Goal: Task Accomplishment & Management: Manage account settings

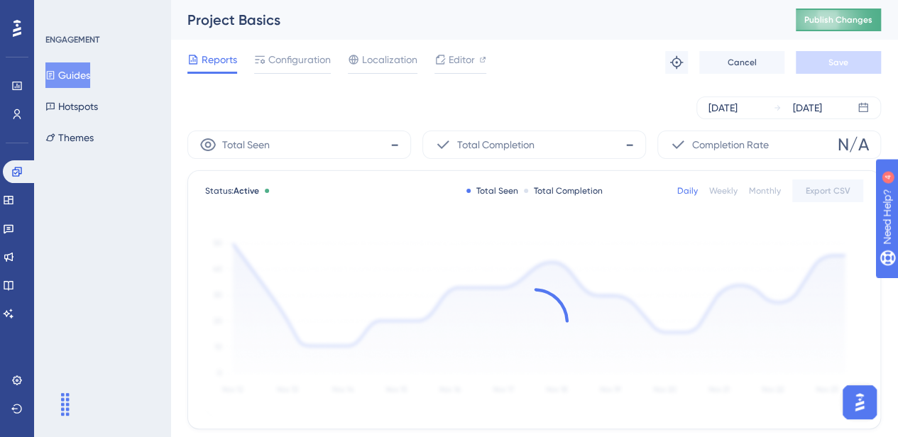
click at [869, 22] on span "Publish Changes" at bounding box center [838, 19] width 68 height 11
click at [86, 79] on button "Guides" at bounding box center [67, 75] width 45 height 26
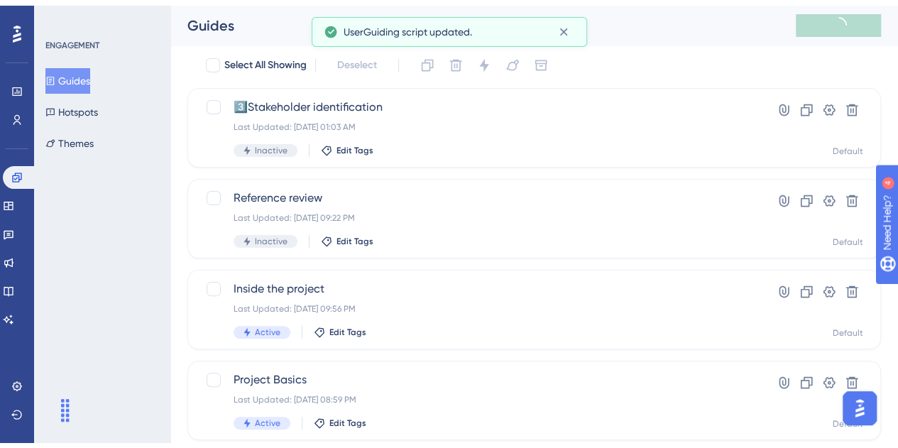
scroll to position [71, 0]
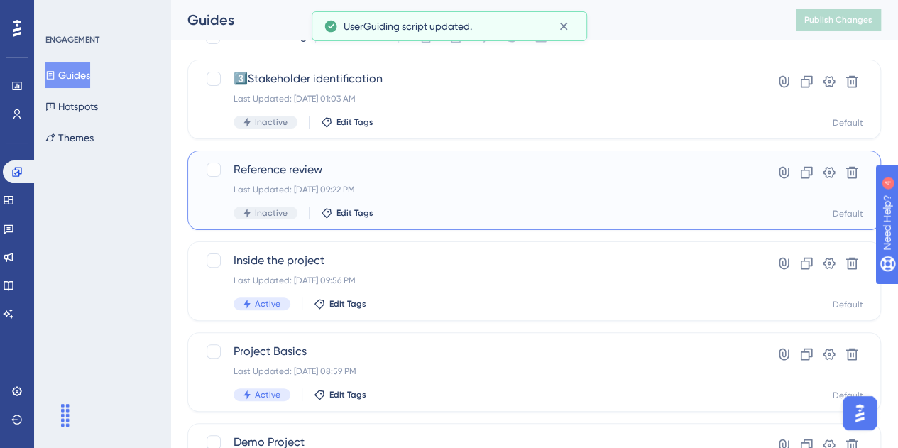
click at [288, 168] on span "Reference review" at bounding box center [477, 169] width 488 height 17
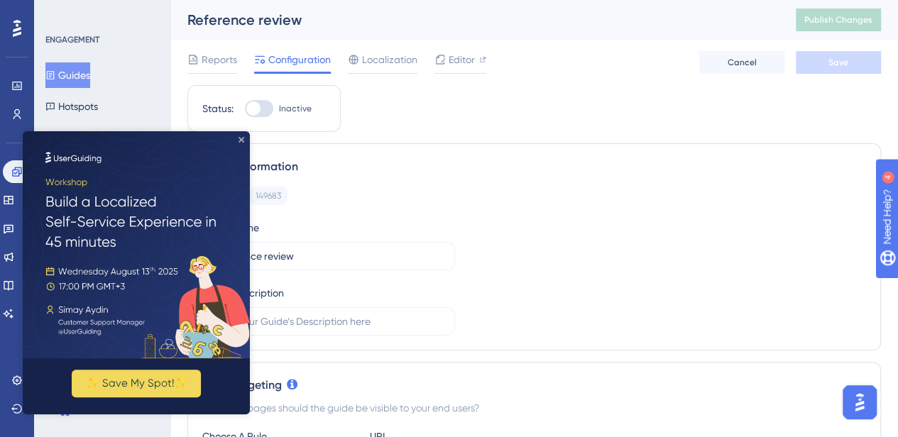
click at [241, 140] on icon "Close Preview" at bounding box center [241, 140] width 6 height 6
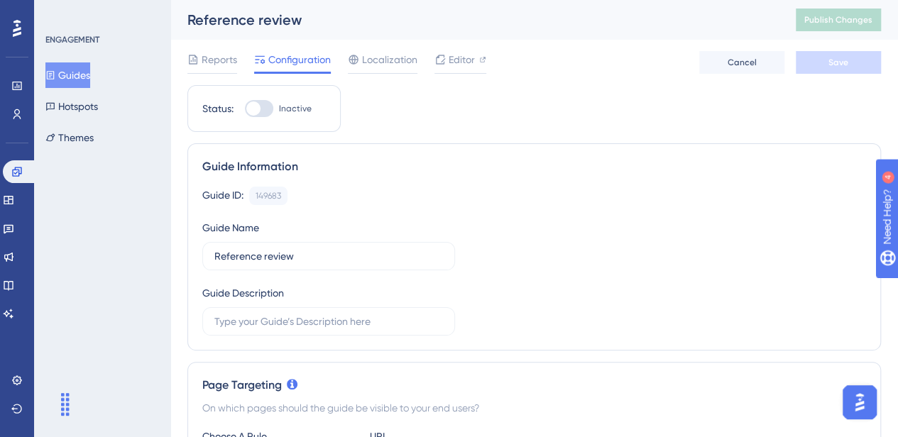
click at [261, 107] on div at bounding box center [259, 108] width 28 height 17
click at [245, 109] on input "Inactive" at bounding box center [244, 109] width 1 height 1
checkbox input "true"
click at [842, 69] on button "Save" at bounding box center [838, 62] width 85 height 23
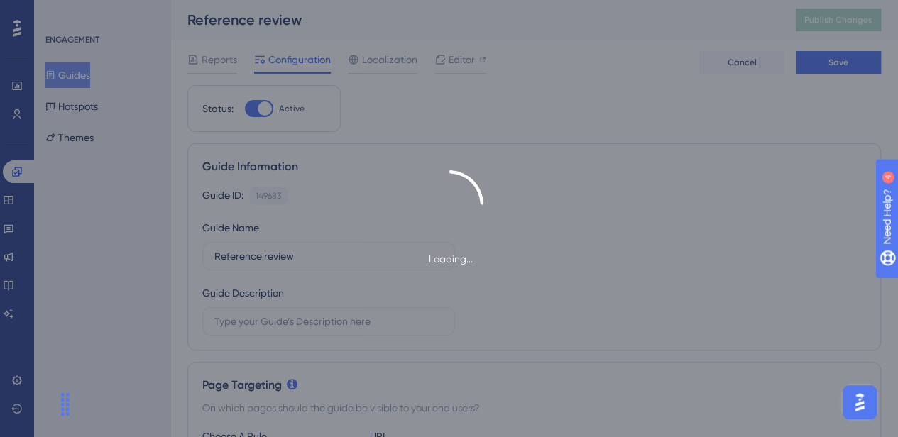
type input "https://impact-dev.ruralsenses.com/projects/67da8afb1f3a0b06d24de097/references"
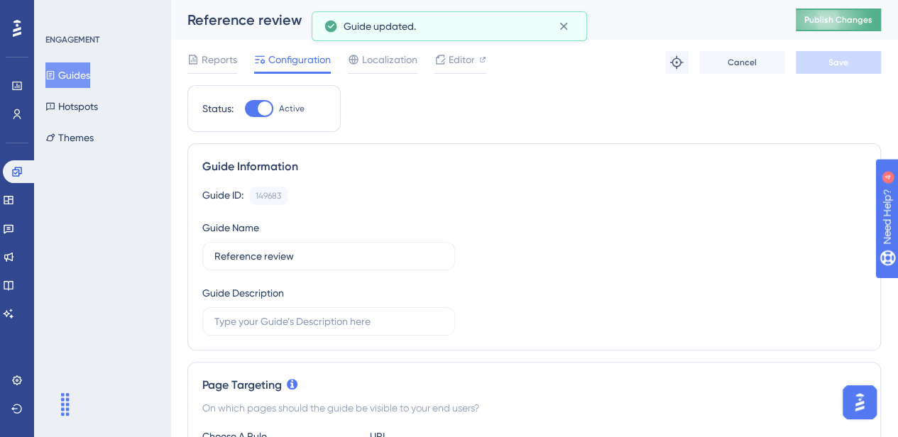
click at [855, 18] on span "Publish Changes" at bounding box center [838, 19] width 68 height 11
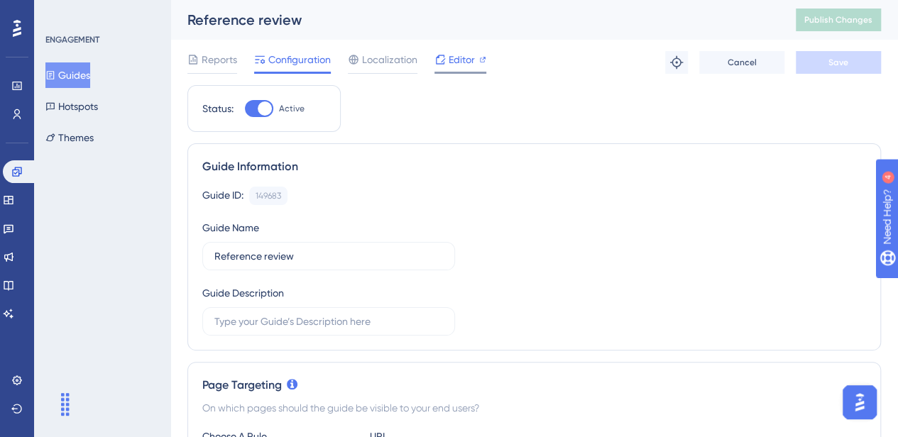
click at [463, 54] on span "Editor" at bounding box center [462, 59] width 26 height 17
click at [847, 19] on span "Publish Changes" at bounding box center [838, 19] width 68 height 11
click at [839, 19] on span "Publish Changes" at bounding box center [838, 19] width 68 height 11
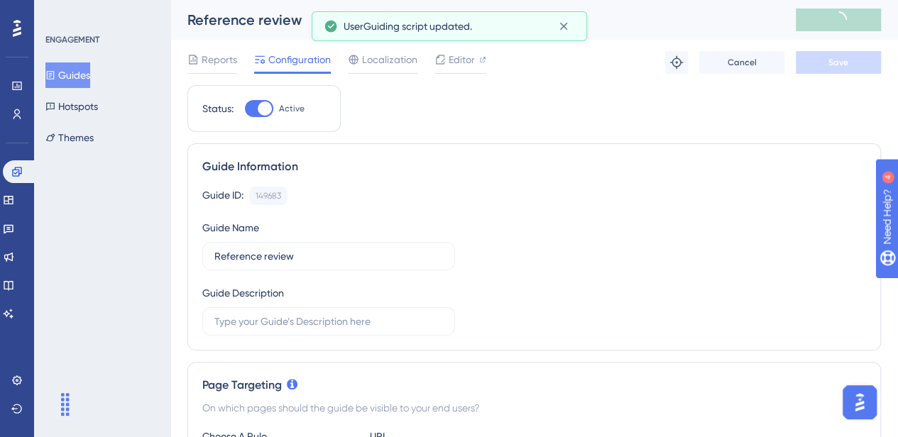
click at [88, 86] on button "Guides" at bounding box center [67, 75] width 45 height 26
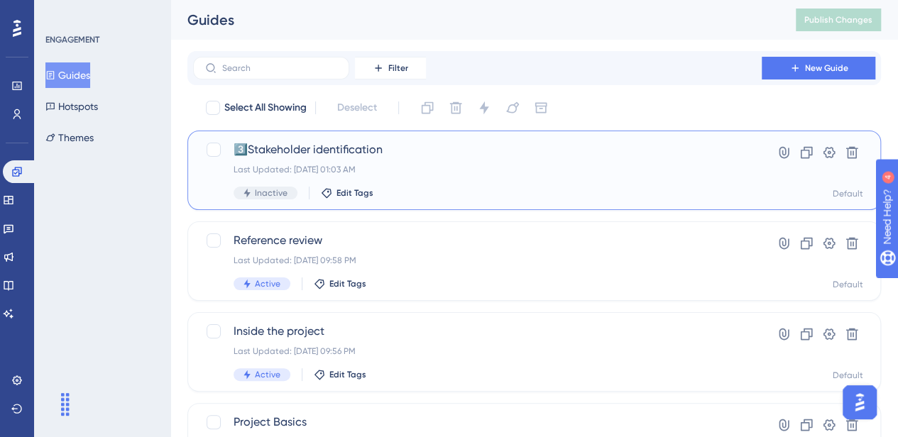
click at [326, 153] on span "3️⃣Stakeholder identification" at bounding box center [477, 149] width 488 height 17
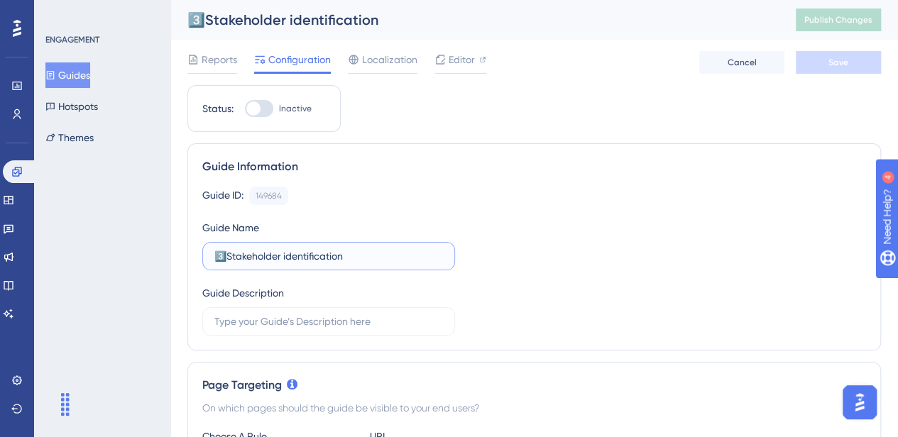
click at [273, 258] on input "3️⃣Stakeholder identification" at bounding box center [328, 256] width 229 height 16
drag, startPoint x: 230, startPoint y: 255, endPoint x: 172, endPoint y: 265, distance: 58.2
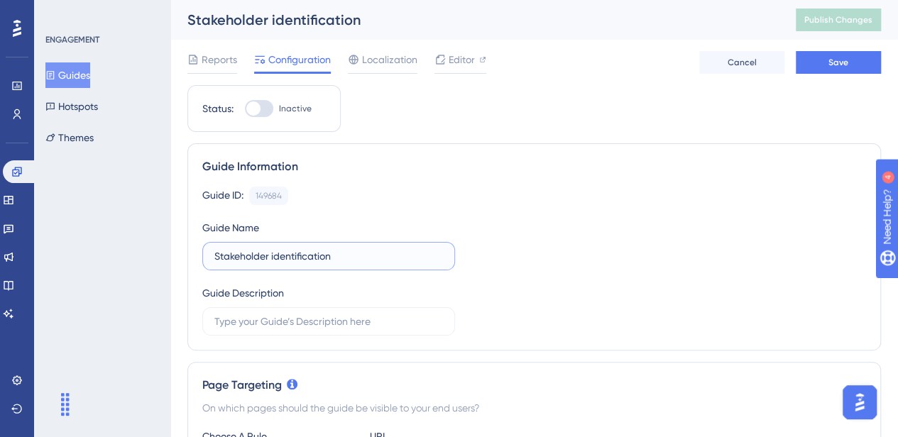
type input "Stakeholder identification"
click at [255, 106] on div at bounding box center [253, 108] width 14 height 14
click at [245, 109] on input "Inactive" at bounding box center [244, 109] width 1 height 1
checkbox input "true"
click at [844, 53] on button "Save" at bounding box center [838, 62] width 85 height 23
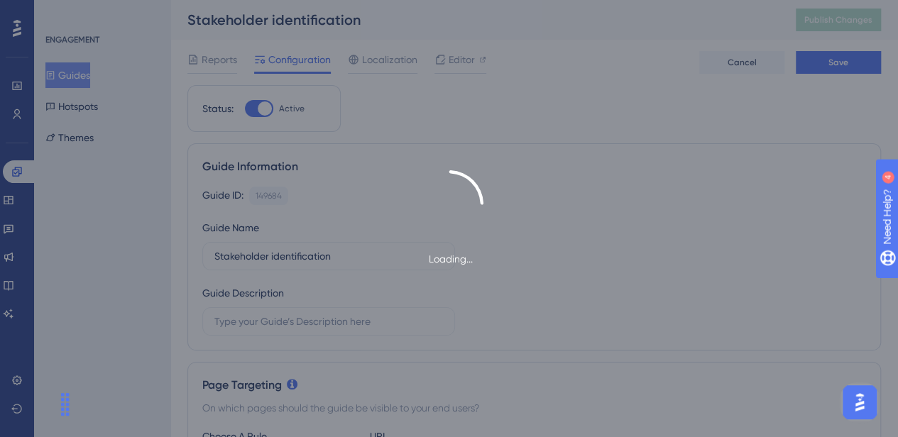
type input "https://impact-dev.ruralsenses.com/projects/67da8afb1f3a0b06d24de097"
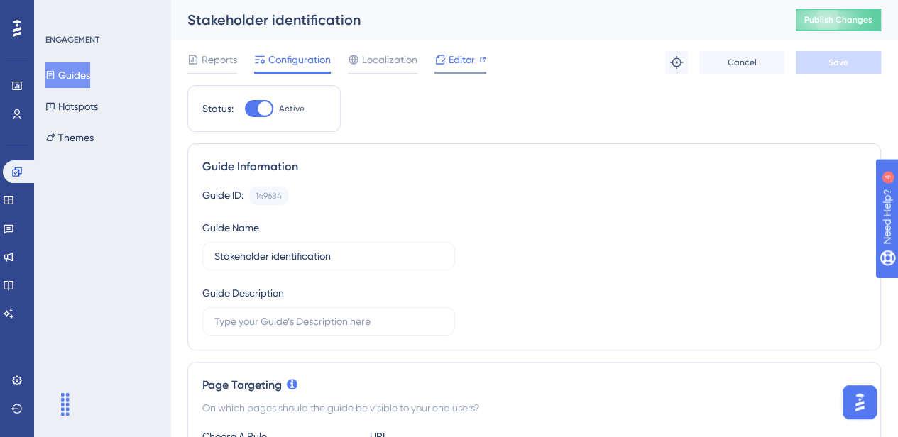
click at [468, 53] on span "Editor" at bounding box center [462, 59] width 26 height 17
click at [260, 106] on div at bounding box center [265, 108] width 14 height 14
click at [245, 109] on input "Active" at bounding box center [244, 109] width 1 height 1
checkbox input "false"
click at [866, 16] on span "Publish Changes" at bounding box center [838, 19] width 68 height 11
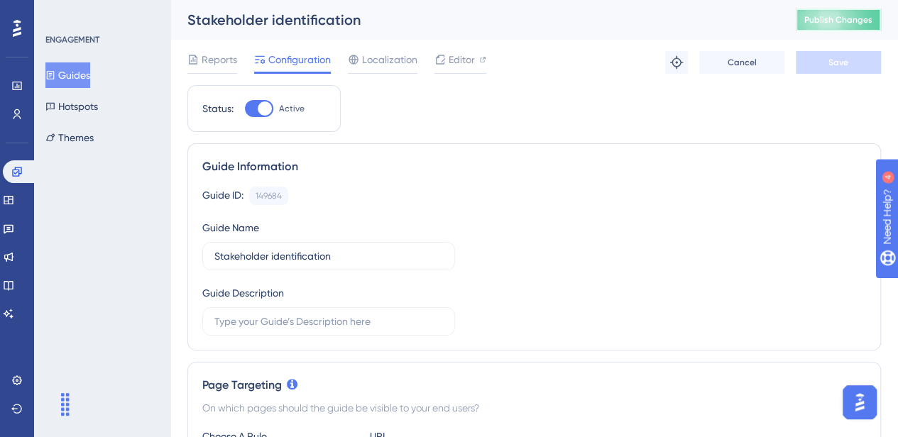
click at [879, 26] on button "Publish Changes" at bounding box center [838, 20] width 85 height 23
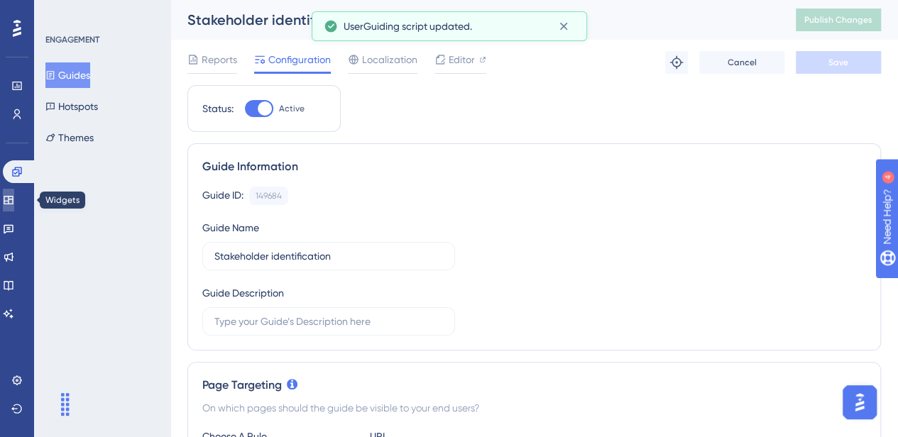
click at [14, 196] on link at bounding box center [8, 200] width 11 height 23
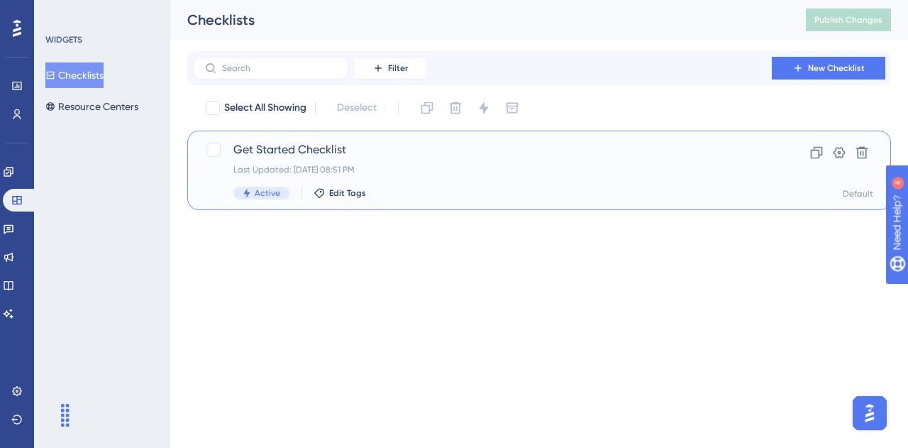
click at [264, 151] on span "Get Started Checklist" at bounding box center [482, 149] width 498 height 17
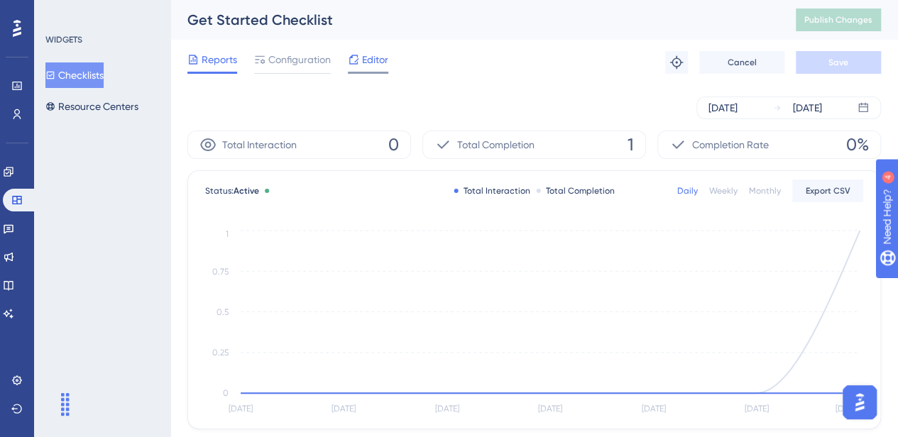
click at [372, 60] on span "Editor" at bounding box center [375, 59] width 26 height 17
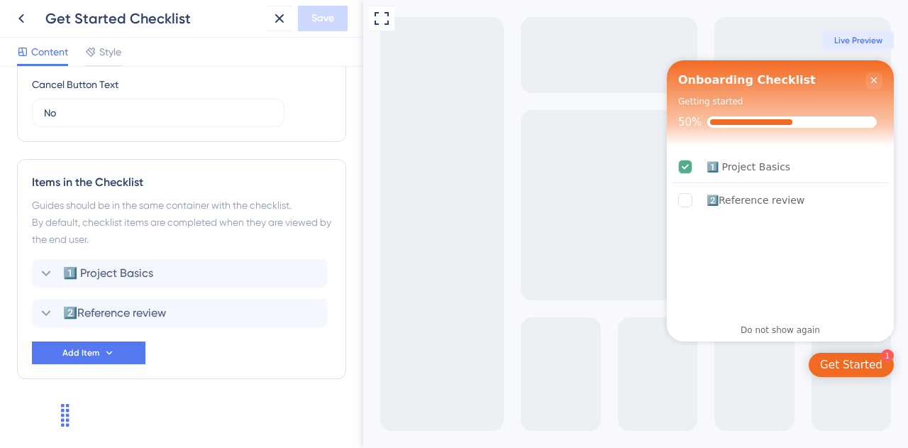
scroll to position [581, 0]
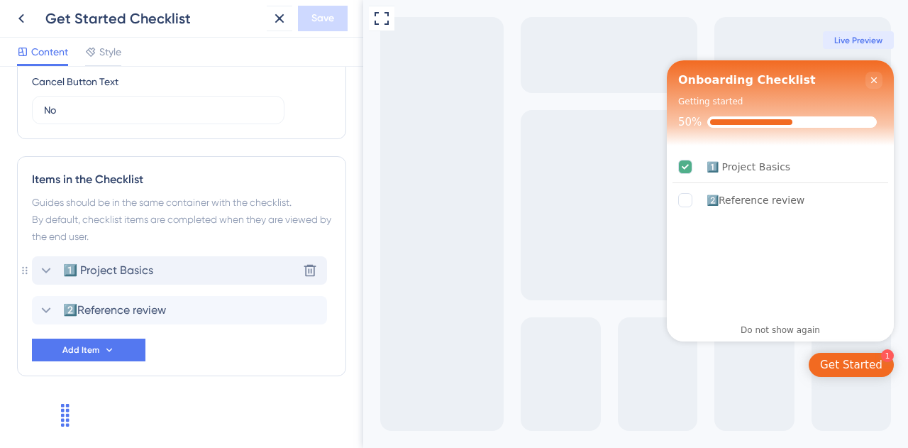
click at [121, 268] on span "1️⃣ Project Basics" at bounding box center [108, 270] width 90 height 17
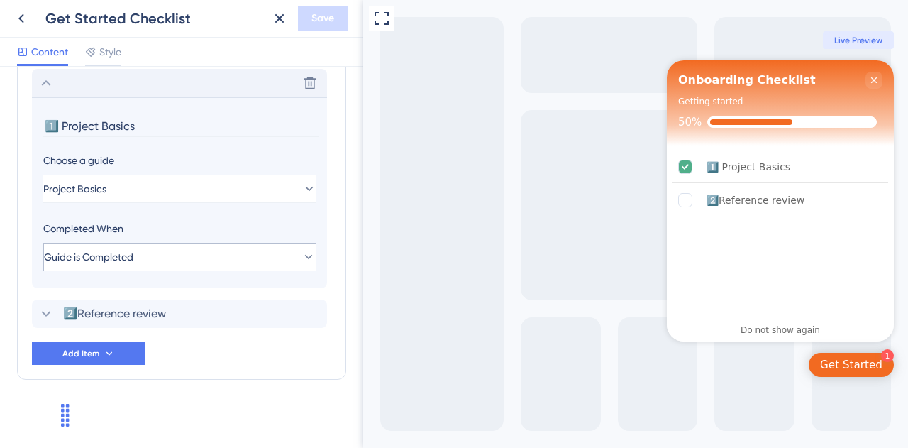
scroll to position [769, 0]
click at [104, 180] on span "Project Basics" at bounding box center [75, 188] width 63 height 17
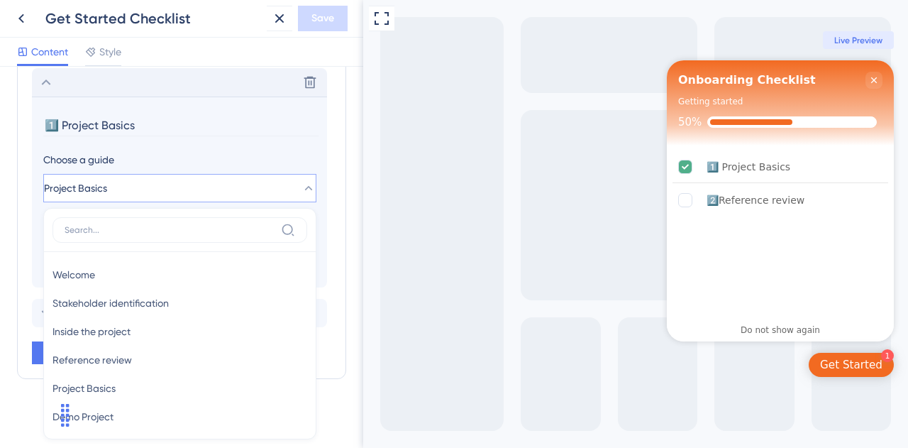
scroll to position [771, 0]
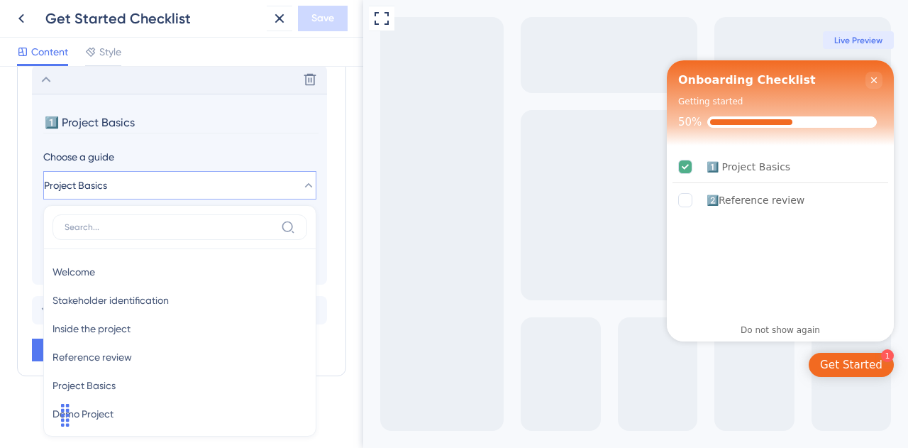
click at [107, 177] on span "Project Basics" at bounding box center [75, 185] width 63 height 17
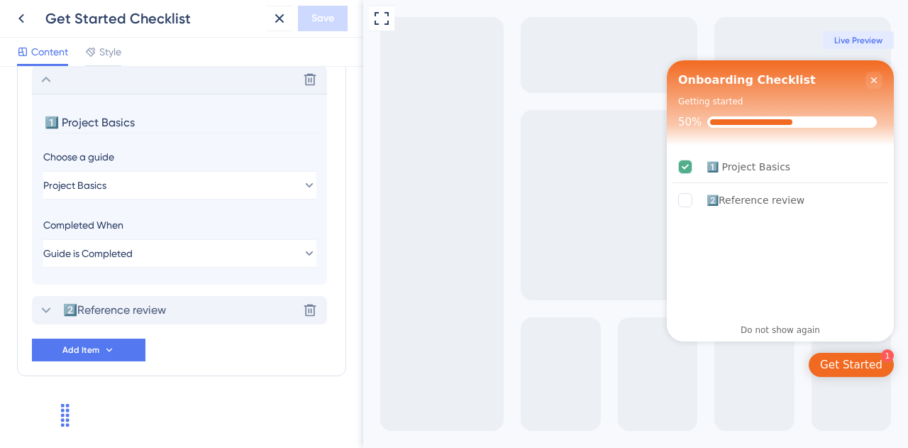
click at [142, 306] on span "2️⃣Reference review" at bounding box center [114, 310] width 103 height 17
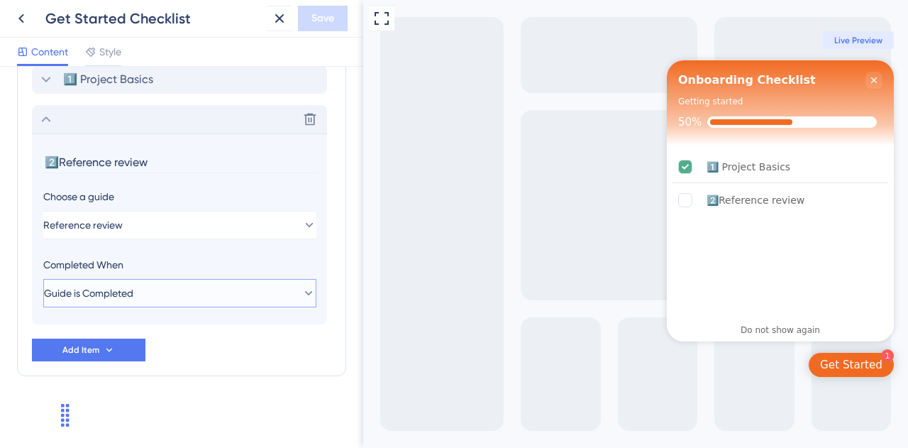
click at [133, 291] on span "Guide is Completed" at bounding box center [88, 293] width 89 height 17
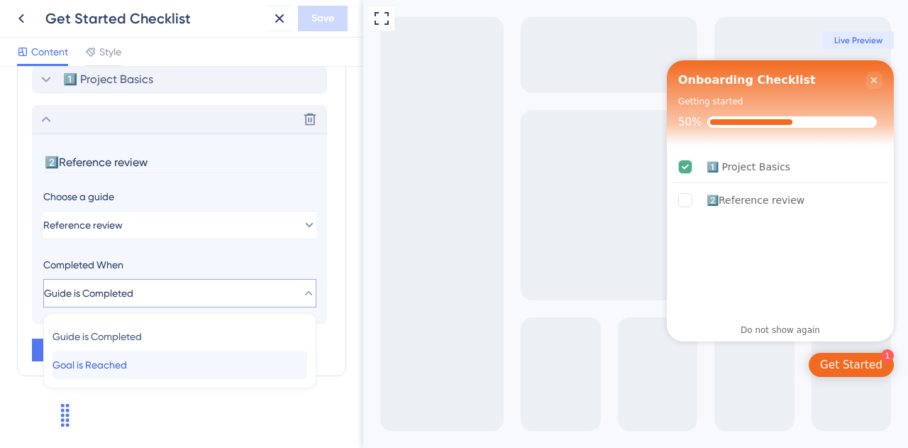
click at [127, 362] on span "Goal is Reached" at bounding box center [90, 364] width 75 height 17
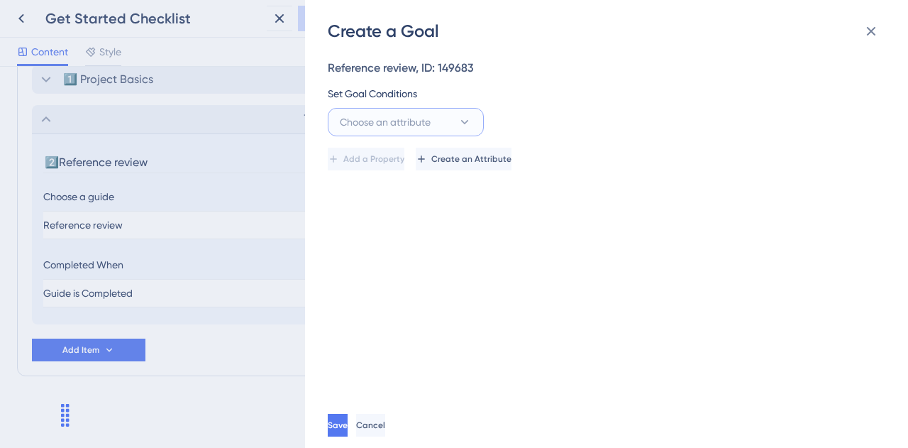
click at [466, 123] on icon at bounding box center [465, 122] width 14 height 14
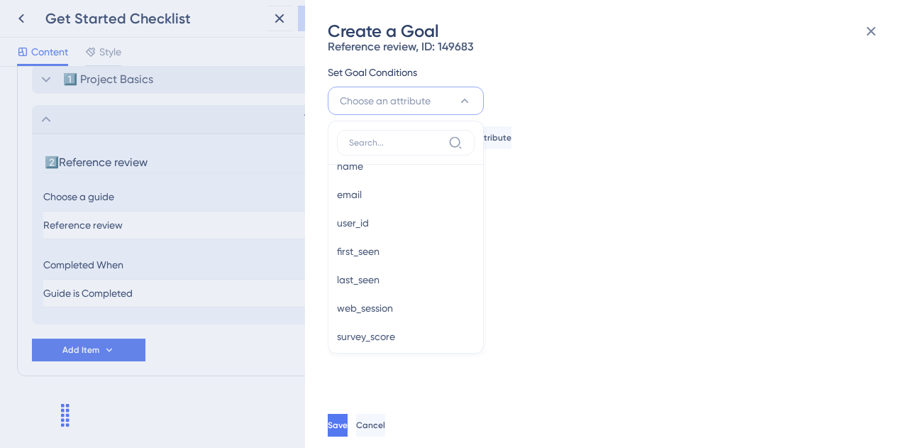
scroll to position [0, 0]
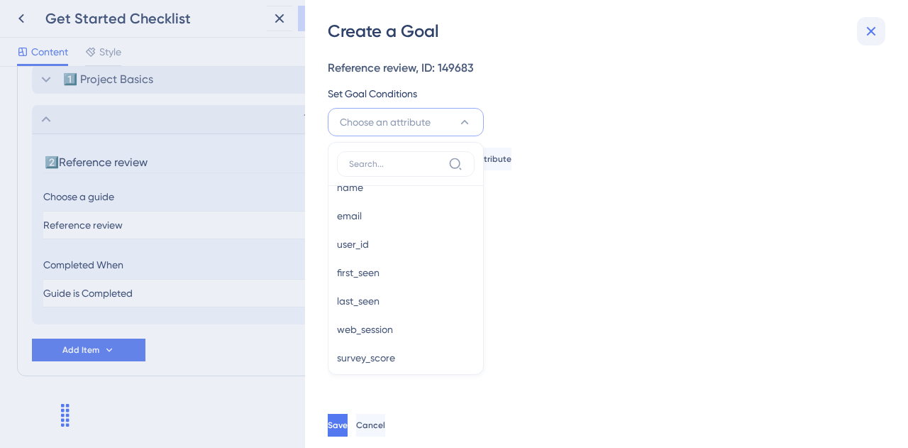
click at [868, 32] on icon at bounding box center [871, 31] width 17 height 17
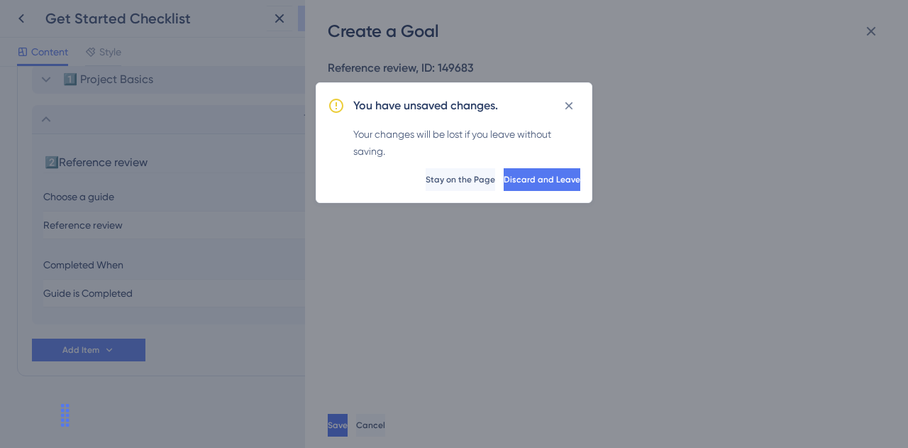
click at [565, 99] on icon at bounding box center [569, 106] width 14 height 14
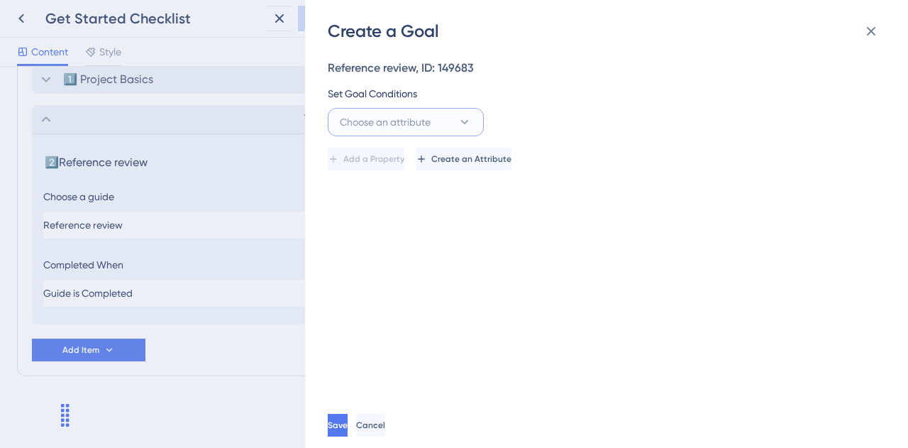
click at [392, 120] on span "Choose an attribute" at bounding box center [385, 122] width 91 height 17
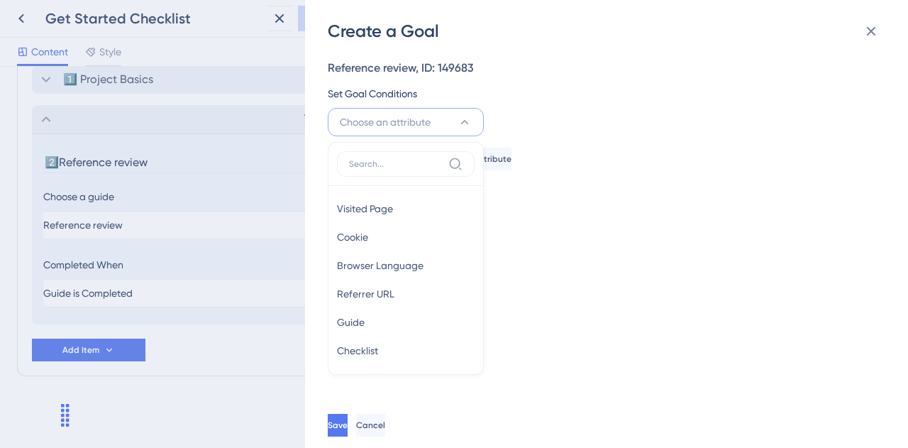
scroll to position [33, 0]
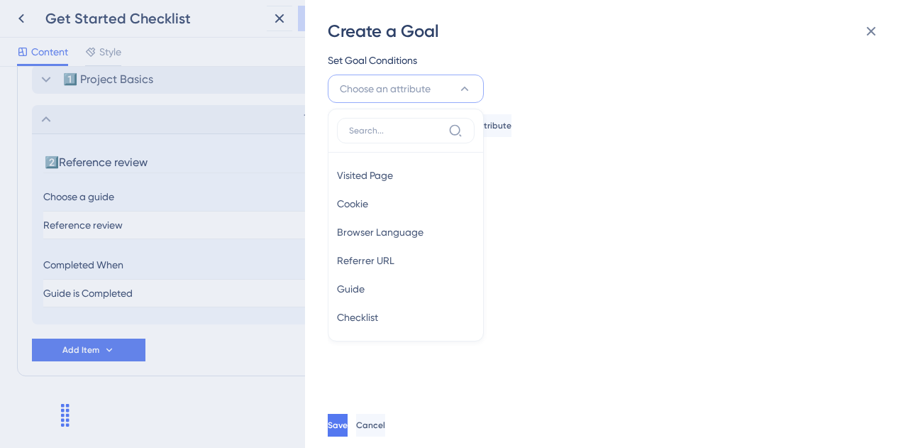
click at [403, 88] on span "Choose an attribute" at bounding box center [385, 88] width 91 height 17
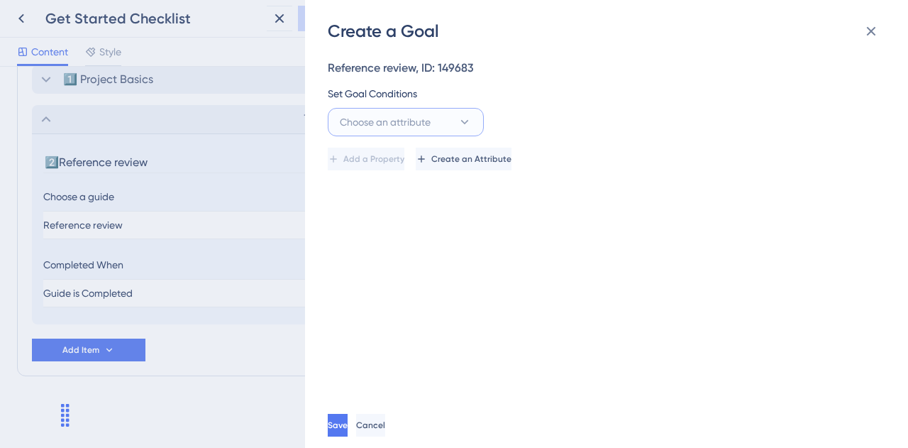
scroll to position [0, 0]
click at [234, 144] on div "Create a Goal Reference review, ID: 149683 Set Goal Conditions Choose an attrib…" at bounding box center [454, 224] width 908 height 448
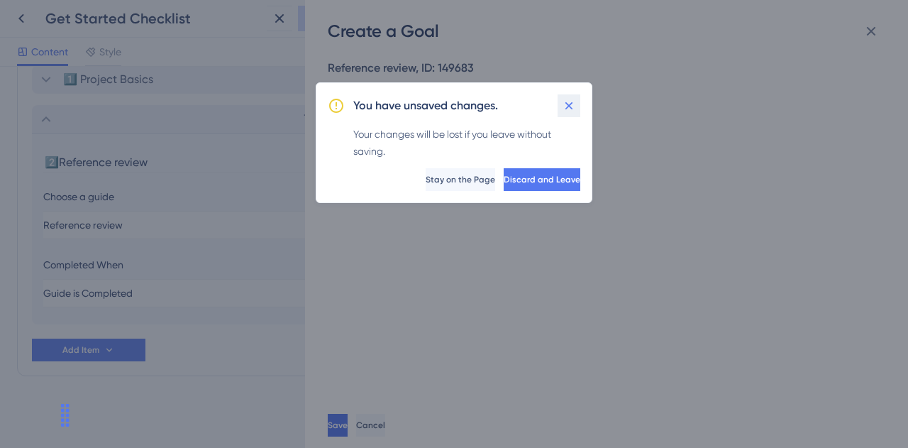
click at [580, 105] on button at bounding box center [569, 105] width 23 height 23
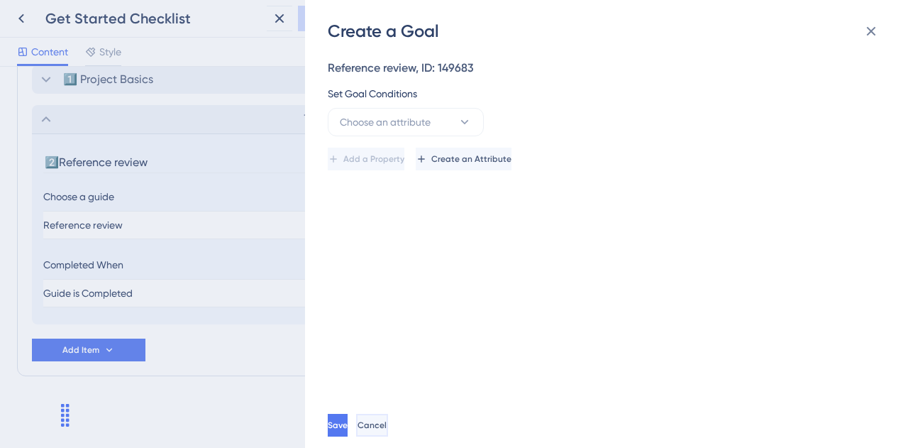
click at [388, 416] on button "Cancel" at bounding box center [372, 425] width 32 height 23
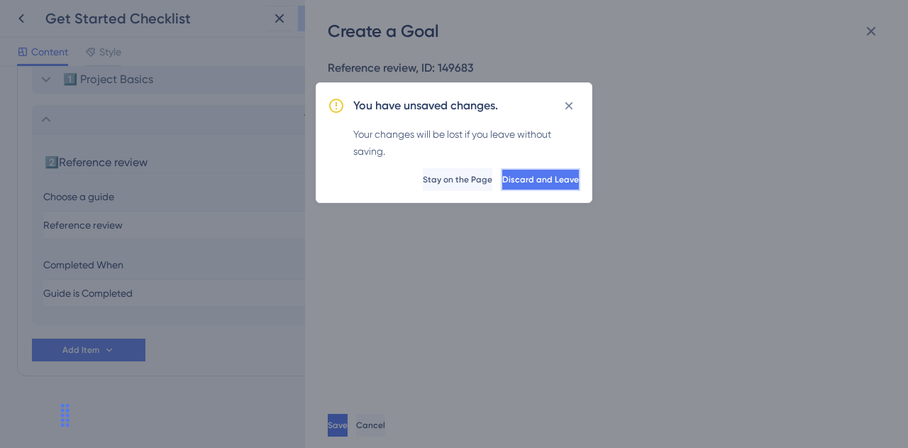
click at [537, 180] on span "Discard and Leave" at bounding box center [540, 179] width 77 height 11
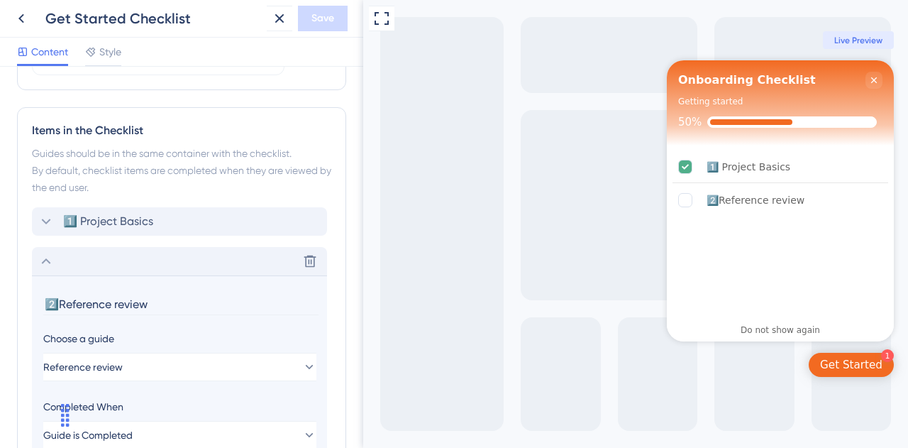
click at [115, 231] on div "1️⃣ Project Basics" at bounding box center [179, 221] width 295 height 28
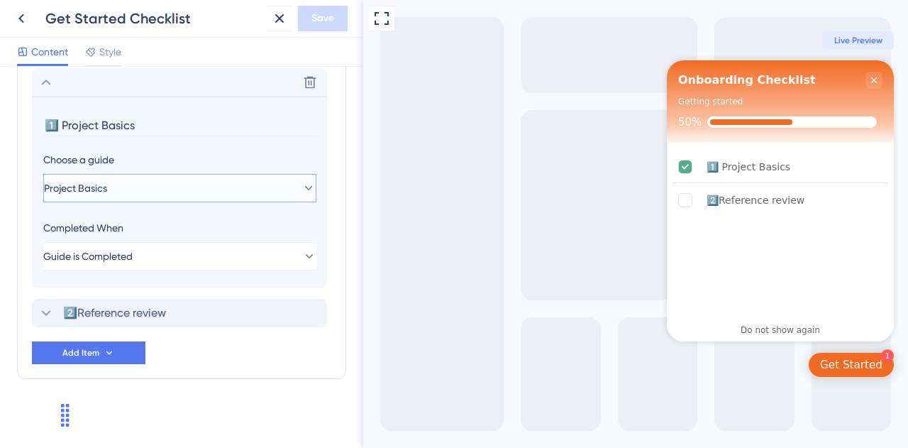
click at [126, 185] on button "Project Basics" at bounding box center [179, 188] width 273 height 28
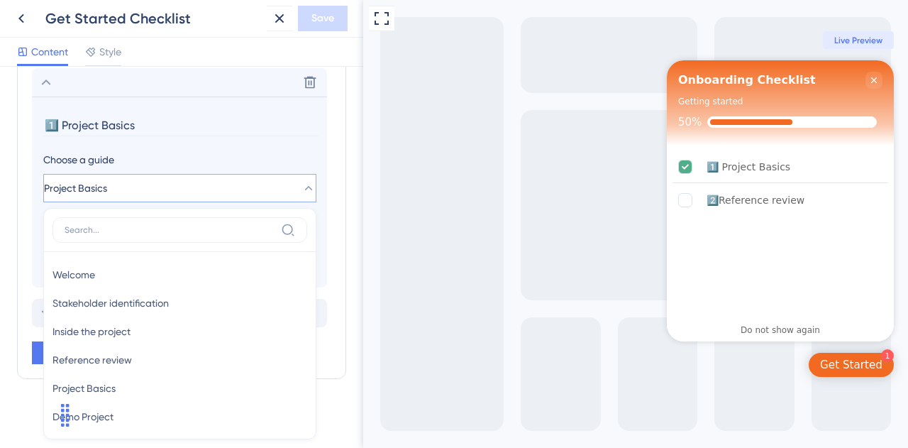
scroll to position [771, 0]
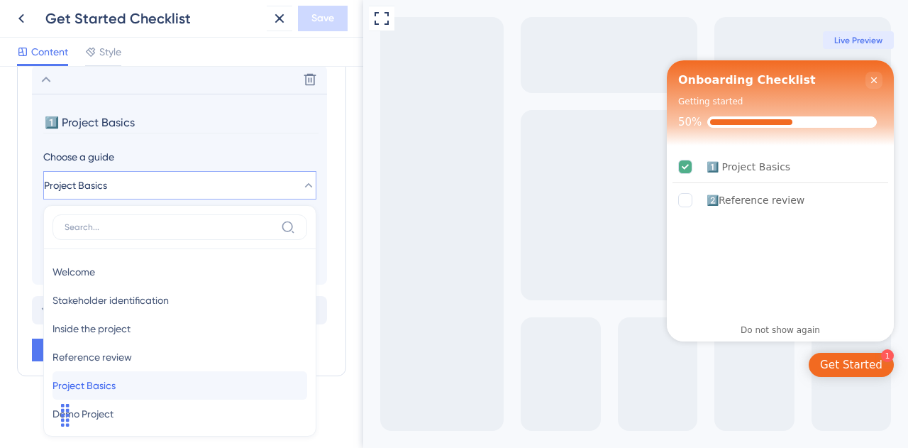
click at [148, 385] on div "Project Basics Project Basics" at bounding box center [180, 385] width 255 height 28
type input "Project Basics"
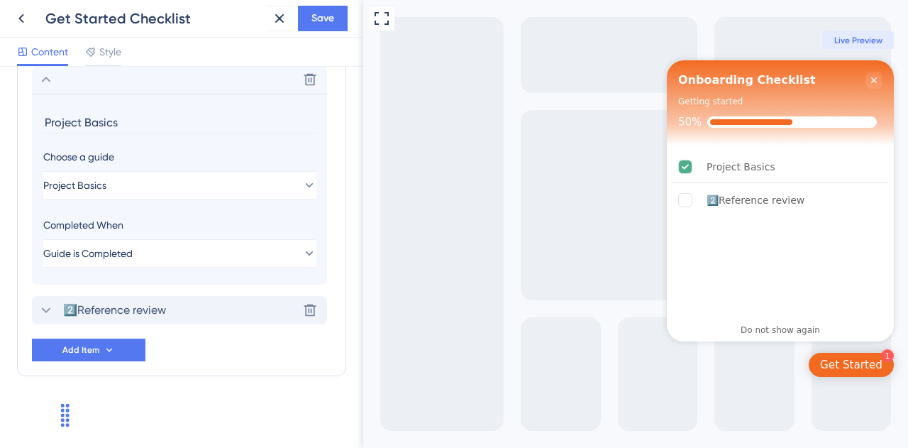
click at [128, 304] on span "2️⃣Reference review" at bounding box center [114, 310] width 103 height 17
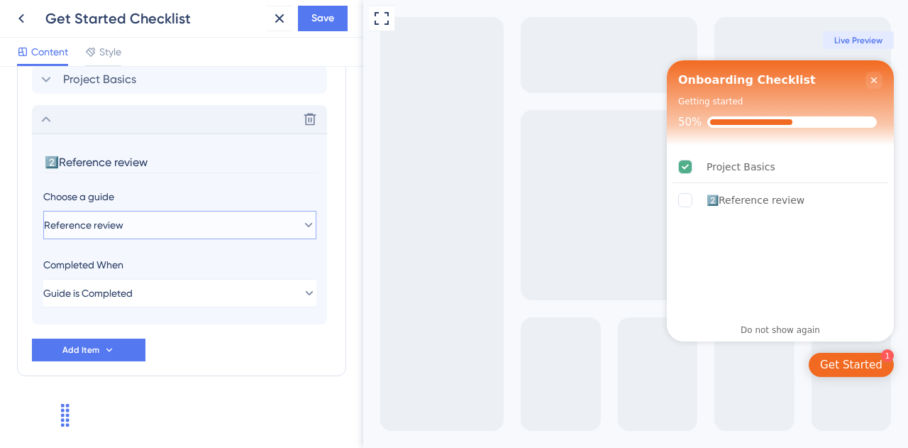
click at [123, 218] on span "Reference review" at bounding box center [83, 224] width 79 height 17
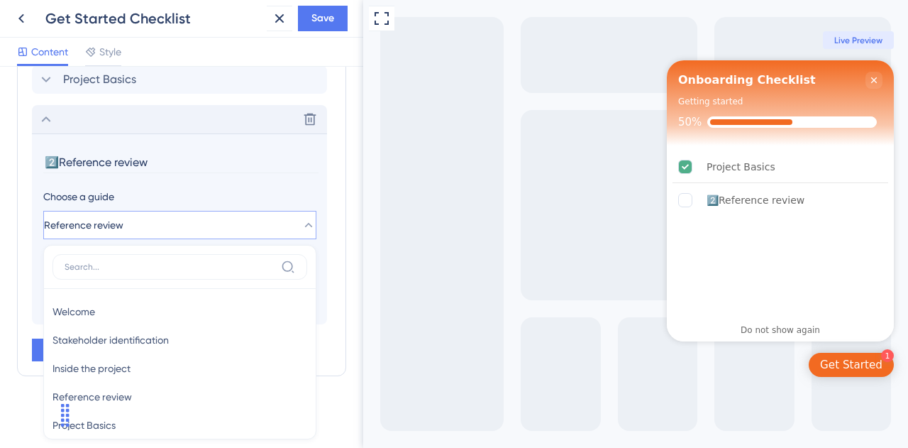
scroll to position [775, 0]
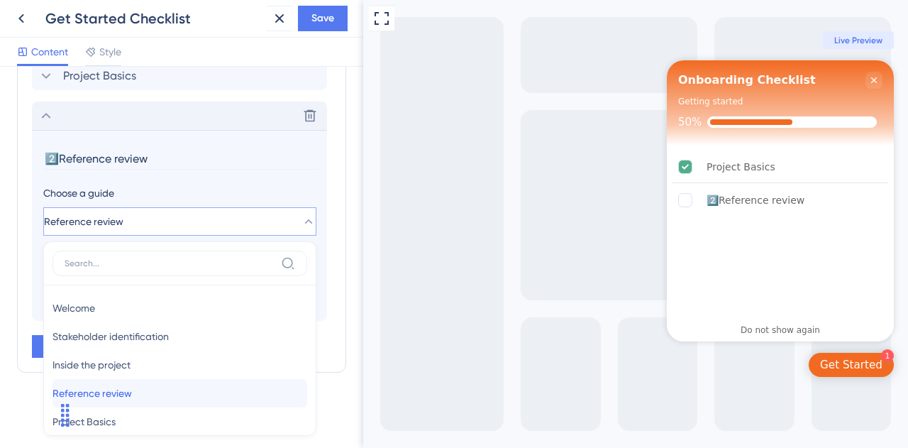
click at [127, 392] on span "Reference review" at bounding box center [92, 393] width 79 height 17
type input "Reference review"
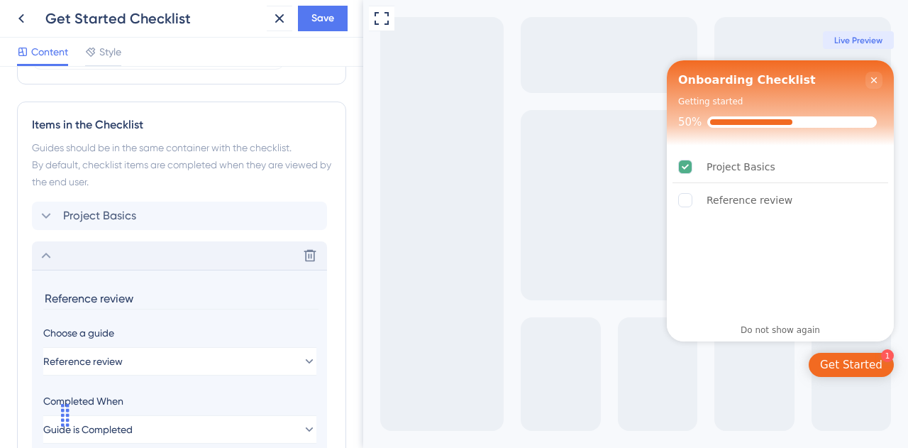
scroll to position [630, 0]
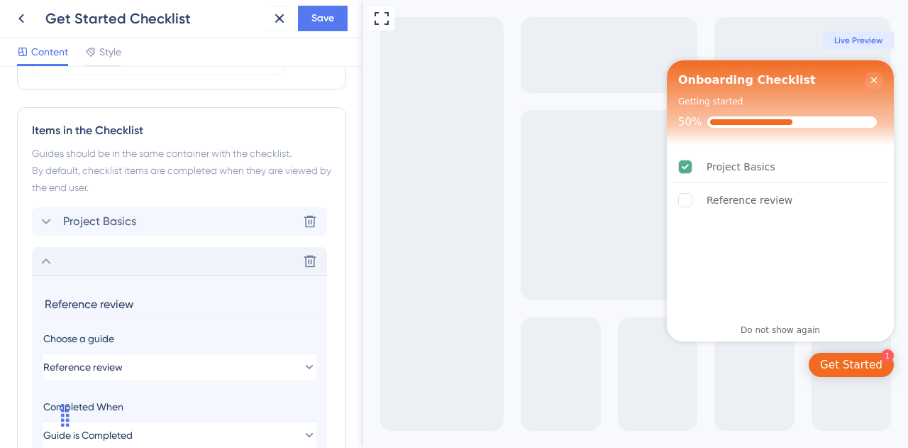
click at [53, 222] on icon at bounding box center [46, 221] width 17 height 17
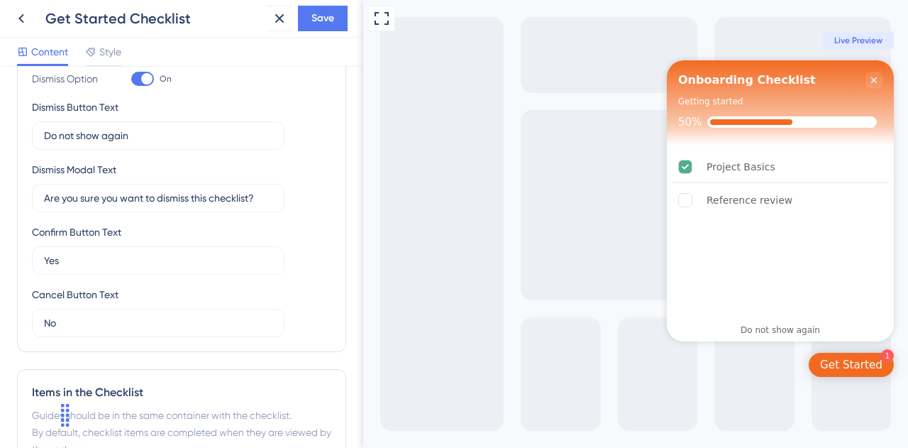
scroll to position [346, 0]
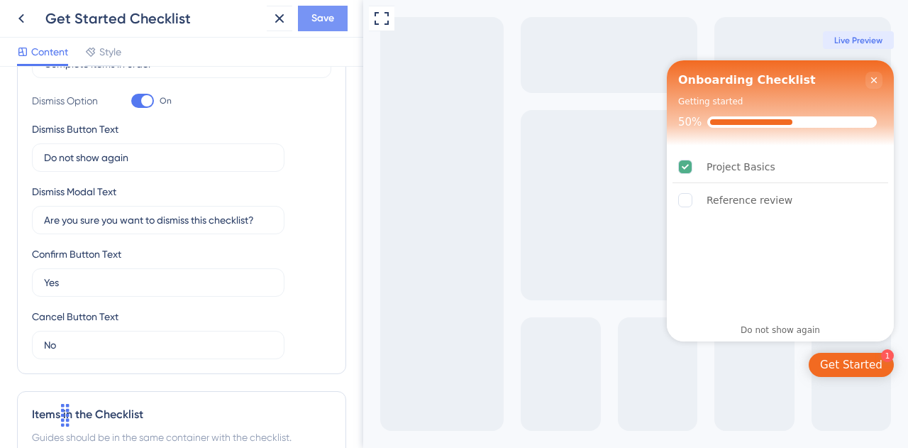
click at [313, 21] on span "Save" at bounding box center [323, 18] width 23 height 17
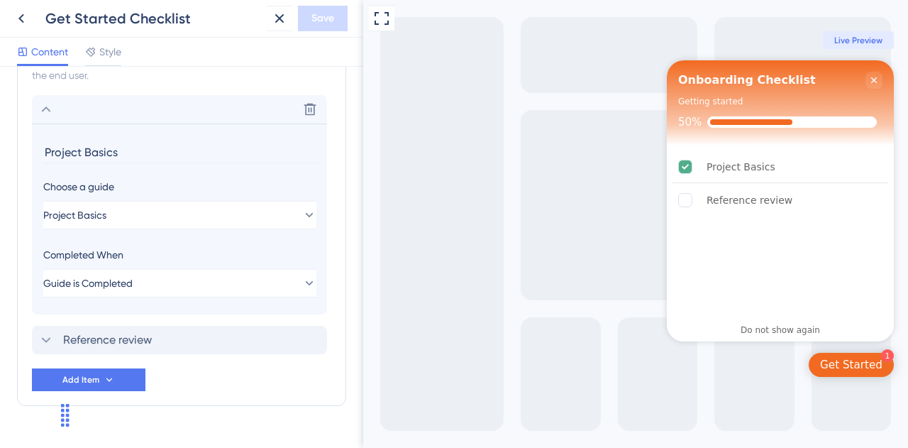
scroll to position [771, 0]
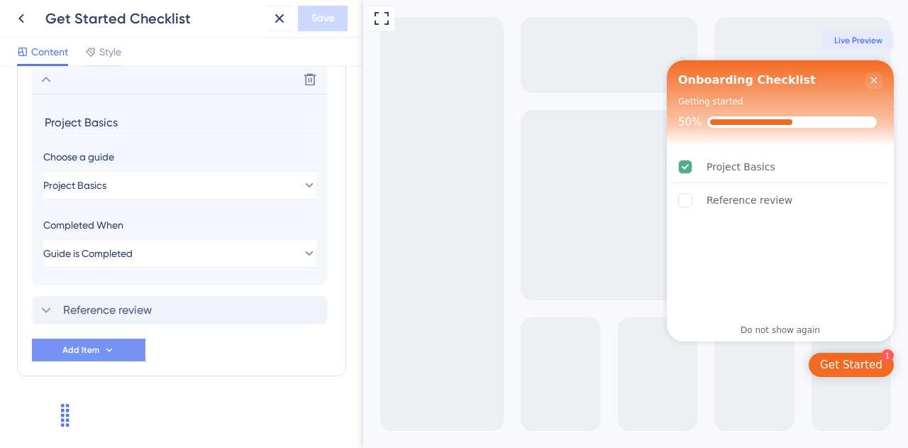
click at [115, 343] on button "Add Item" at bounding box center [89, 350] width 114 height 23
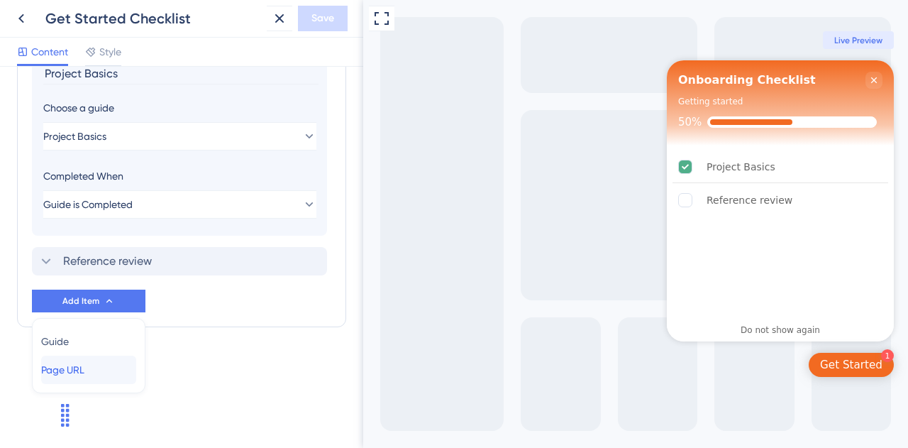
click at [84, 365] on span "Page URL" at bounding box center [62, 369] width 43 height 17
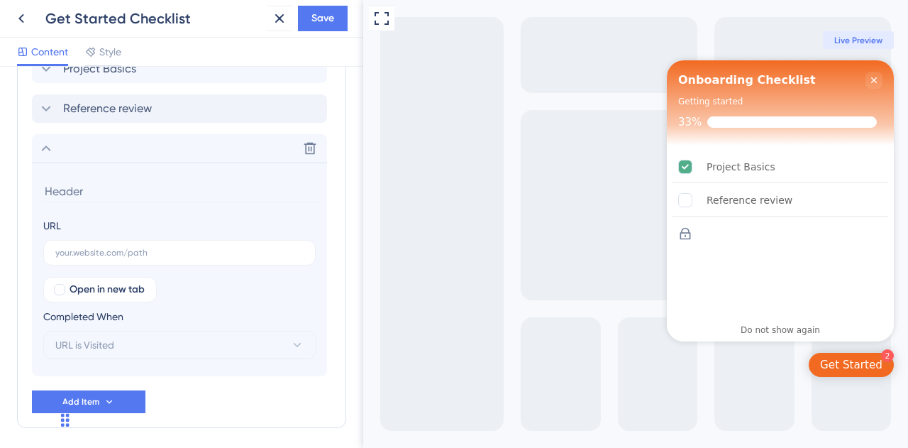
scroll to position [763, 0]
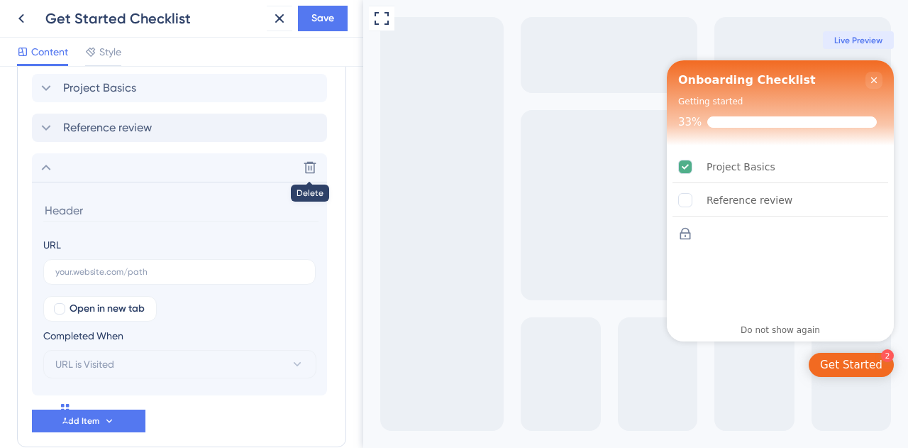
click at [311, 170] on icon at bounding box center [310, 167] width 14 height 14
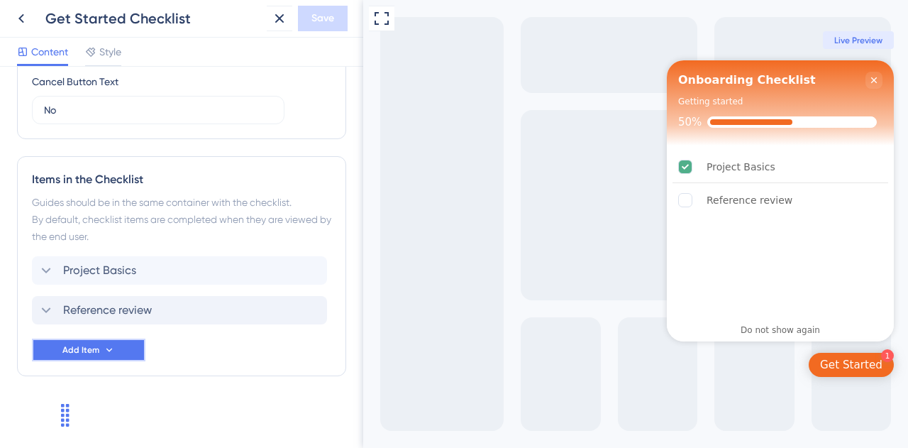
click at [94, 353] on span "Add Item" at bounding box center [80, 349] width 37 height 11
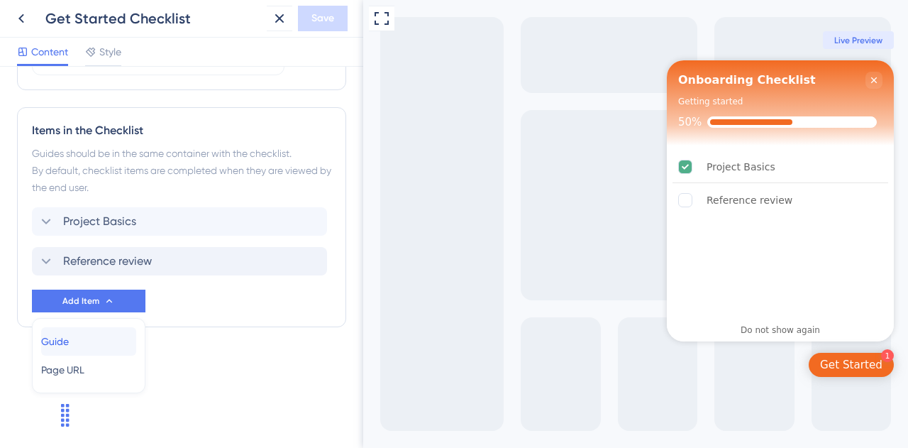
click at [91, 336] on div "Guide Guide" at bounding box center [88, 341] width 95 height 28
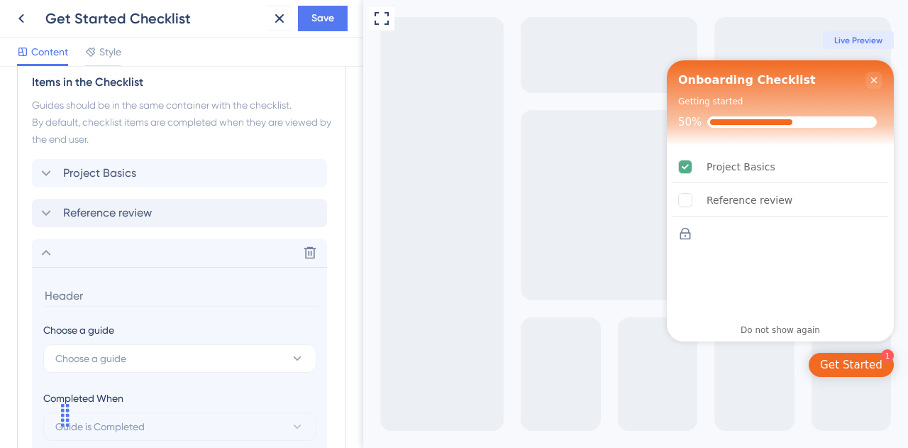
scroll to position [811, 0]
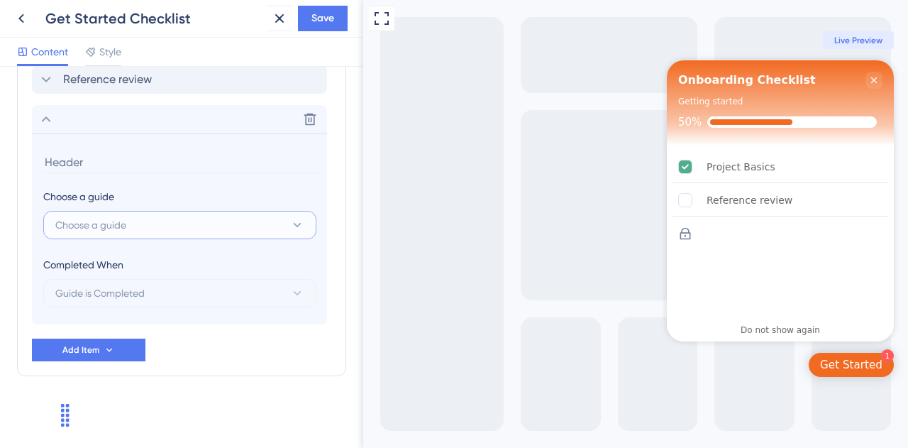
click at [126, 225] on span "Choose a guide" at bounding box center [90, 224] width 71 height 17
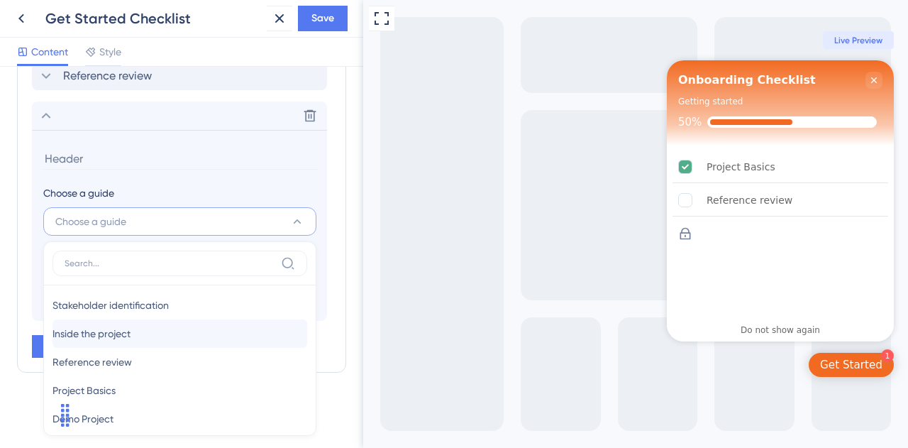
scroll to position [45, 0]
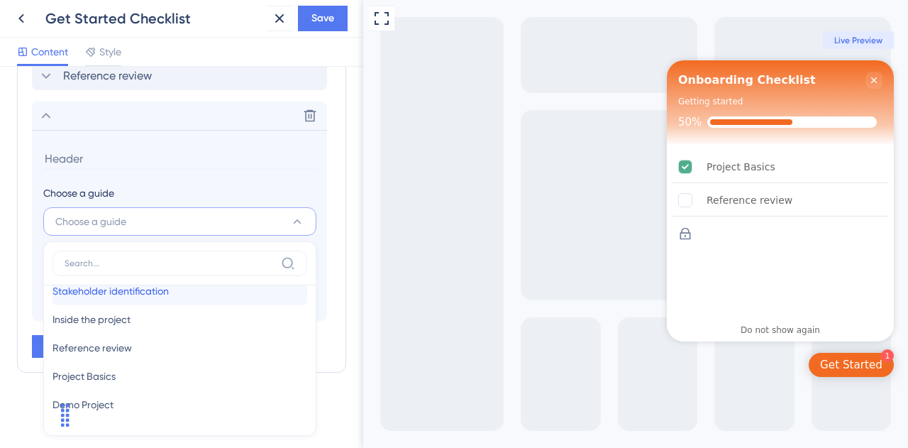
click at [168, 288] on span "Stakeholder identification" at bounding box center [111, 290] width 116 height 17
type input "Stakeholder identification"
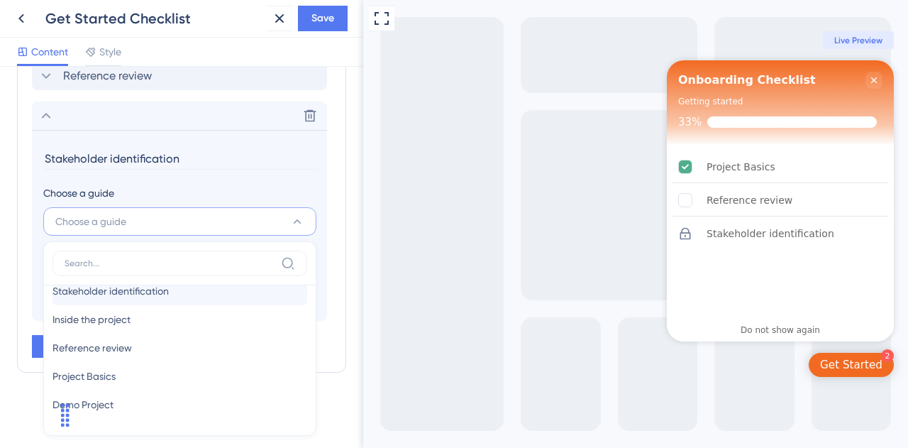
scroll to position [811, 0]
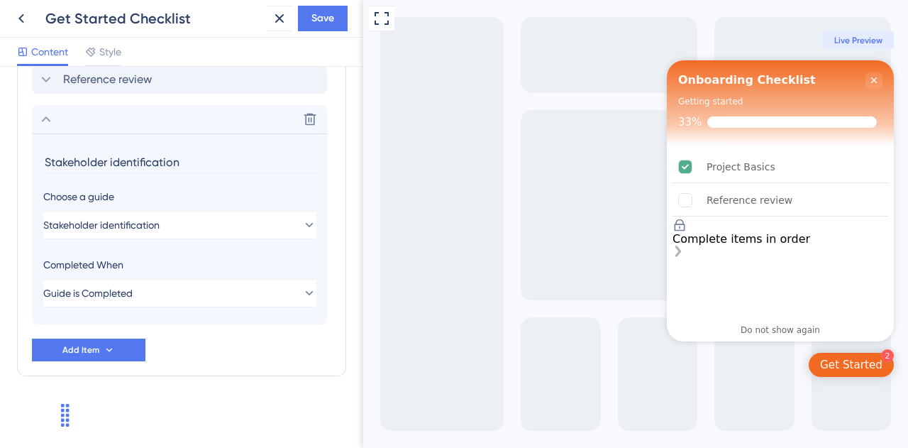
click at [880, 246] on div "Stakeholder identification is locked. Complete items in order" at bounding box center [781, 253] width 216 height 14
click at [879, 246] on div "Stakeholder identification is locked. Complete items in order" at bounding box center [781, 253] width 216 height 14
click at [216, 353] on div "Project Basics Reference review Delete Stakeholder identification Choose a guid…" at bounding box center [181, 194] width 299 height 336
click at [321, 13] on span "Save" at bounding box center [323, 18] width 23 height 17
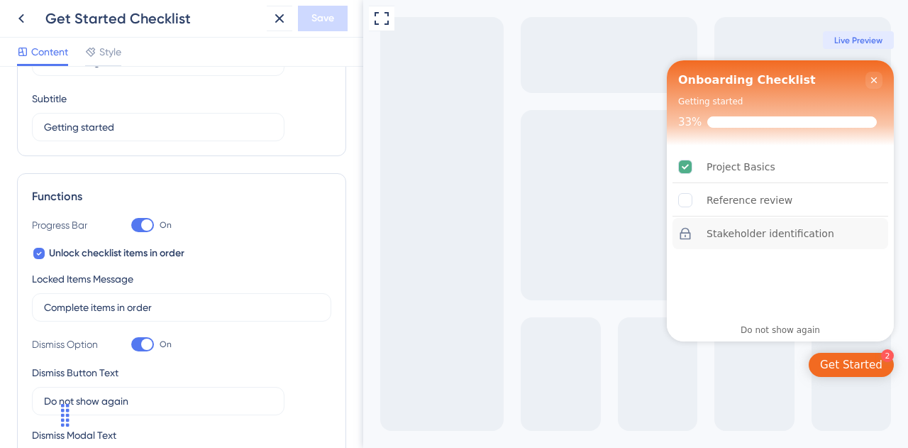
scroll to position [101, 0]
click at [44, 252] on div at bounding box center [39, 254] width 14 height 14
checkbox input "false"
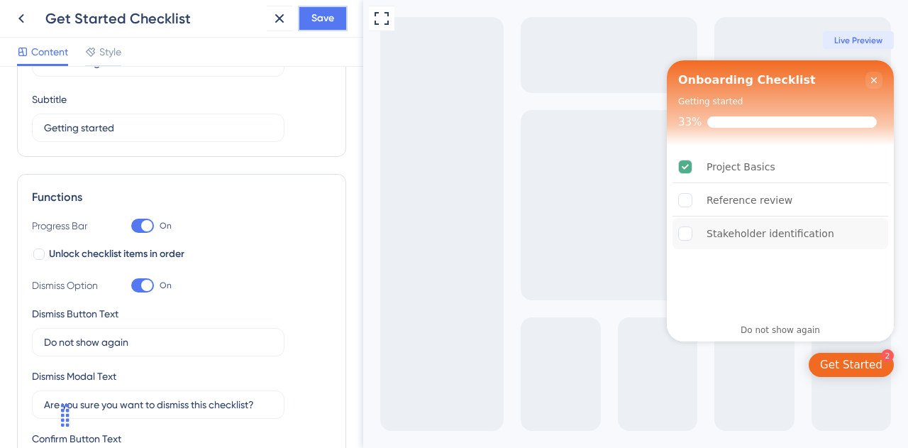
click at [314, 23] on span "Save" at bounding box center [323, 18] width 23 height 17
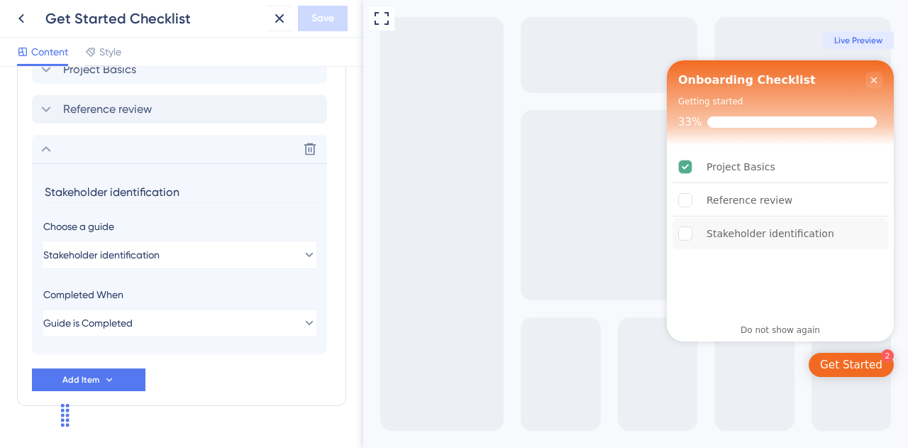
scroll to position [752, 0]
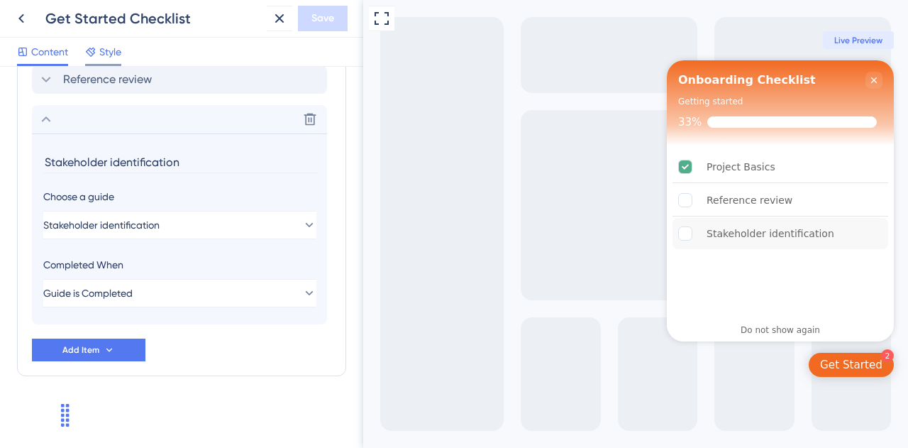
click at [94, 50] on icon at bounding box center [90, 51] width 11 height 11
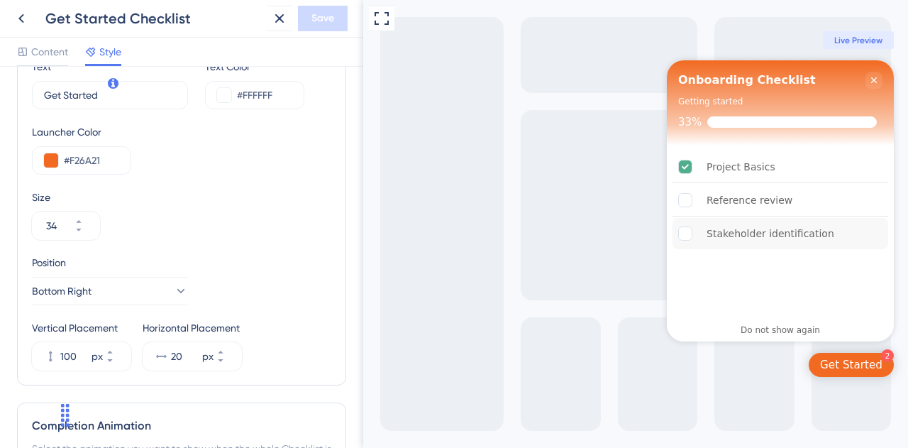
scroll to position [478, 0]
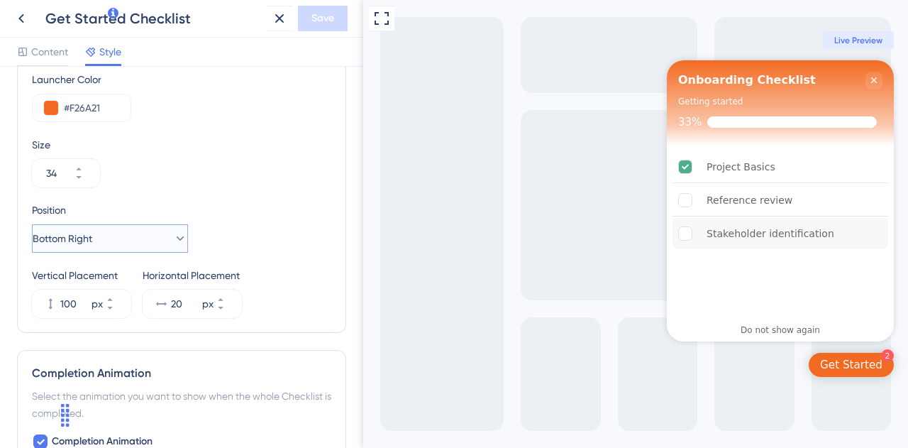
click at [173, 243] on icon at bounding box center [180, 238] width 14 height 14
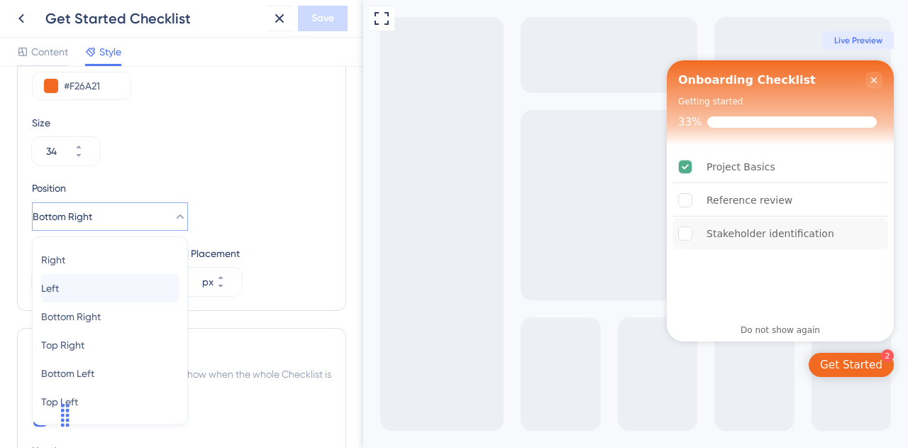
scroll to position [642, 0]
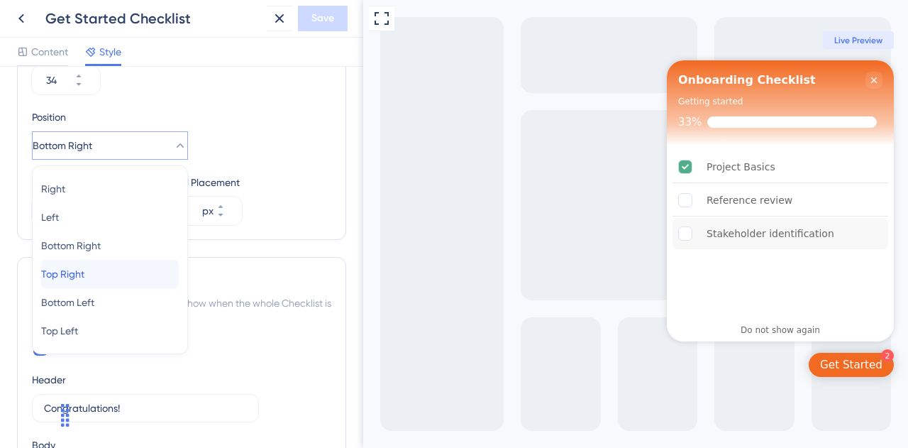
click at [106, 273] on div "Top Right Top Right" at bounding box center [110, 274] width 138 height 28
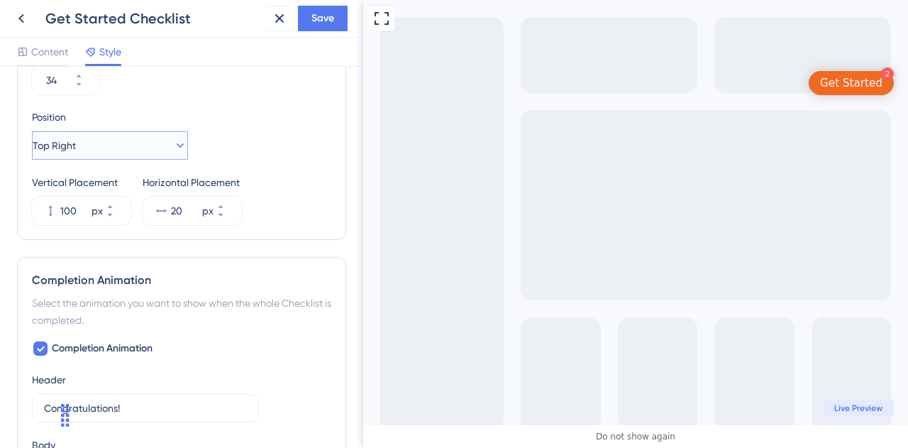
click at [64, 155] on button "Top Right" at bounding box center [110, 145] width 156 height 28
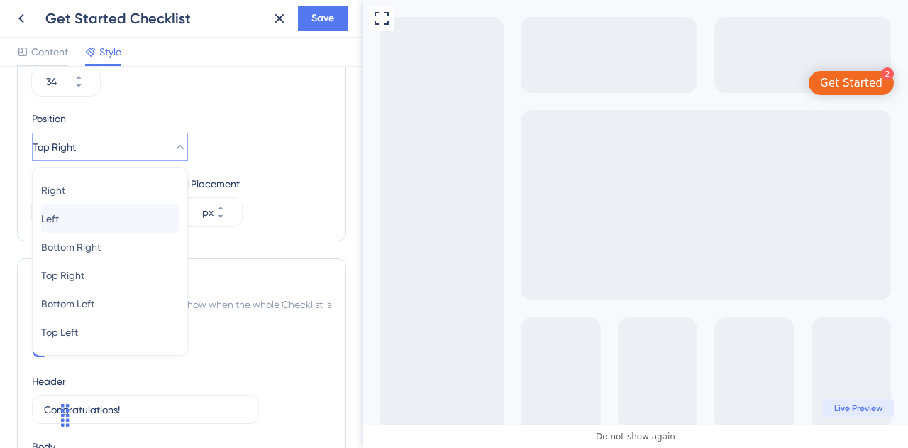
scroll to position [569, 0]
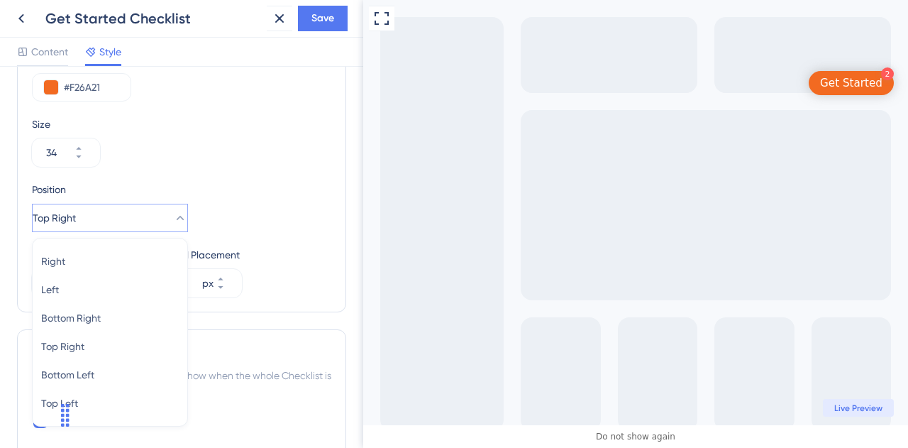
click at [281, 188] on div "Position Top Right Right Right Left Left Bottom Right Bottom Right Top Right To…" at bounding box center [181, 206] width 299 height 51
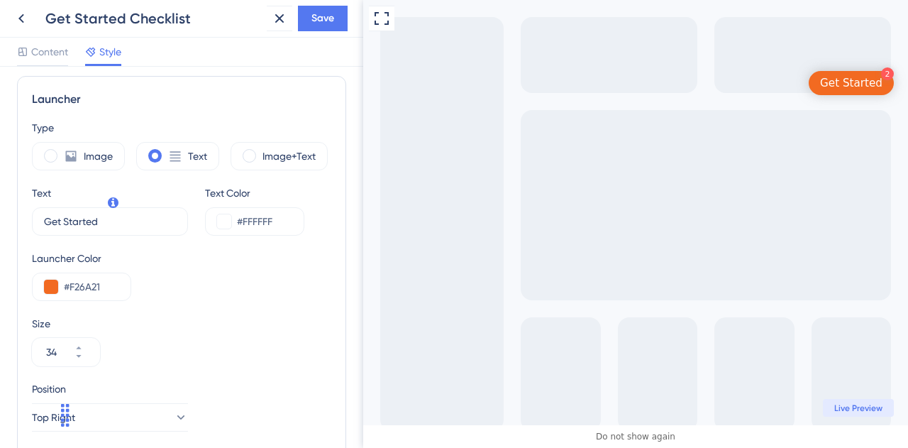
scroll to position [356, 0]
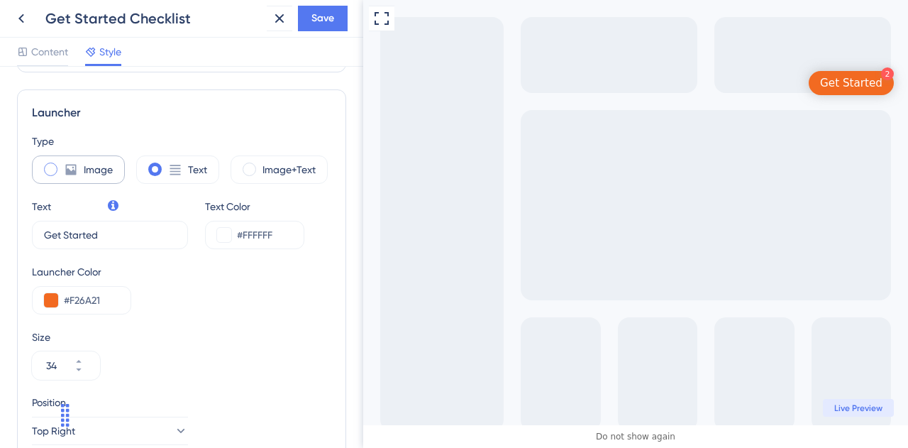
click at [60, 175] on div "Image" at bounding box center [78, 169] width 93 height 28
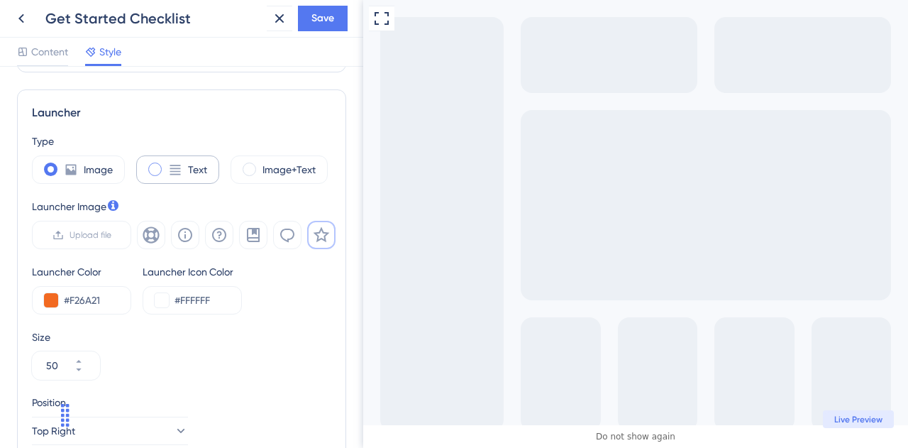
click at [163, 163] on div "Text" at bounding box center [177, 169] width 83 height 28
type input "34"
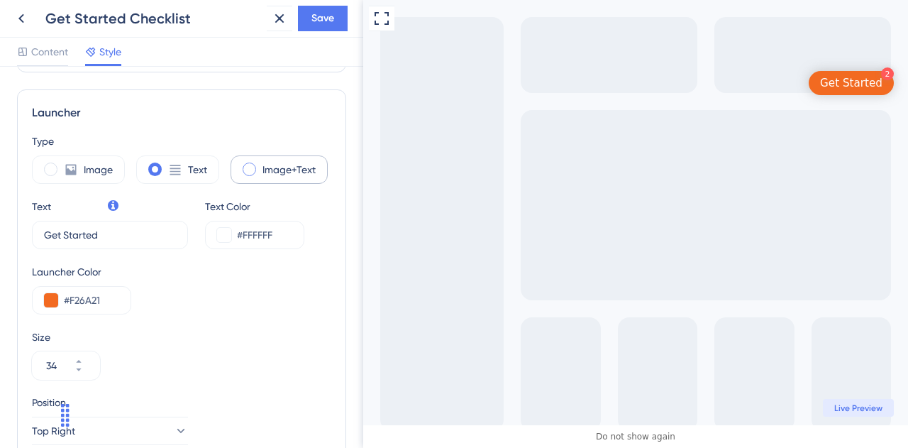
click at [241, 171] on div "Image+Text" at bounding box center [279, 169] width 97 height 28
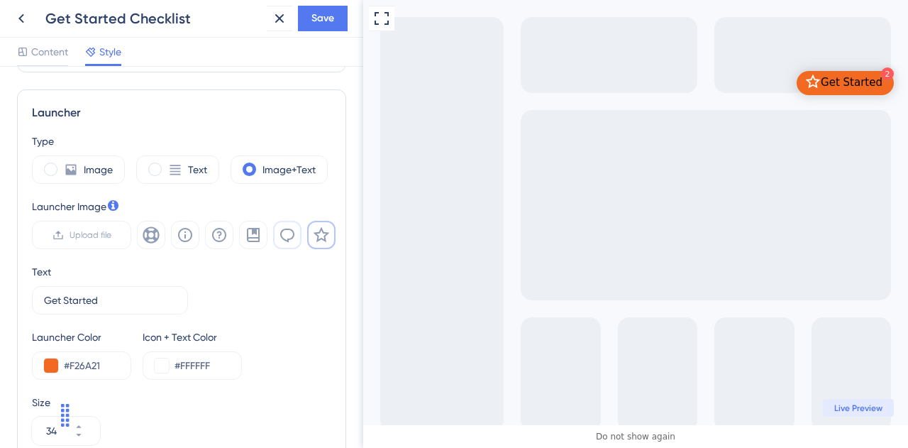
click at [287, 232] on icon at bounding box center [287, 234] width 17 height 17
click at [256, 232] on icon at bounding box center [253, 235] width 13 height 14
click at [143, 238] on icon at bounding box center [151, 234] width 17 height 17
click at [189, 238] on icon at bounding box center [185, 235] width 14 height 14
click at [324, 238] on icon at bounding box center [322, 235] width 16 height 16
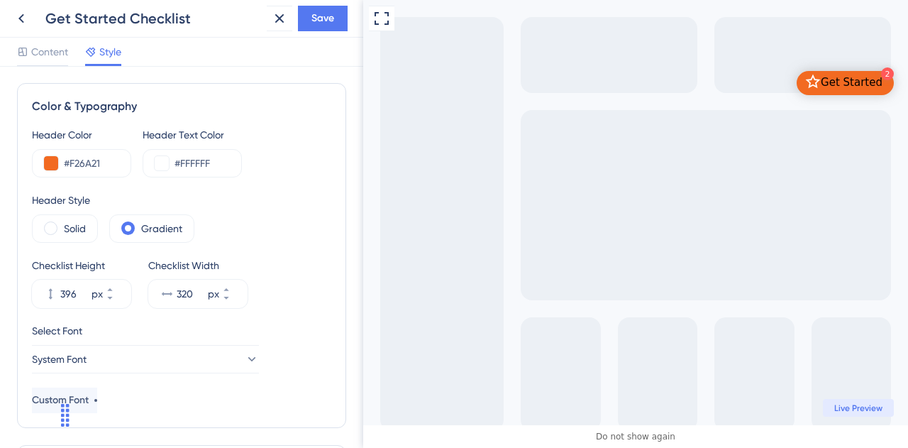
scroll to position [0, 0]
click at [323, 26] on span "Save" at bounding box center [323, 18] width 23 height 17
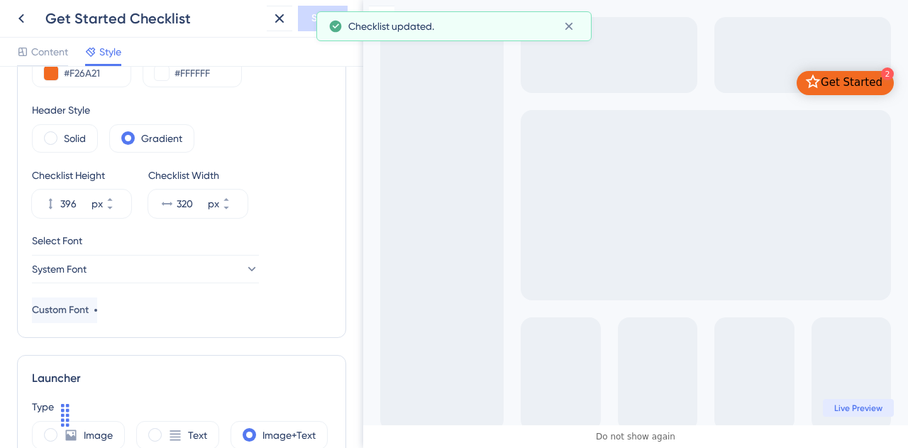
scroll to position [71, 0]
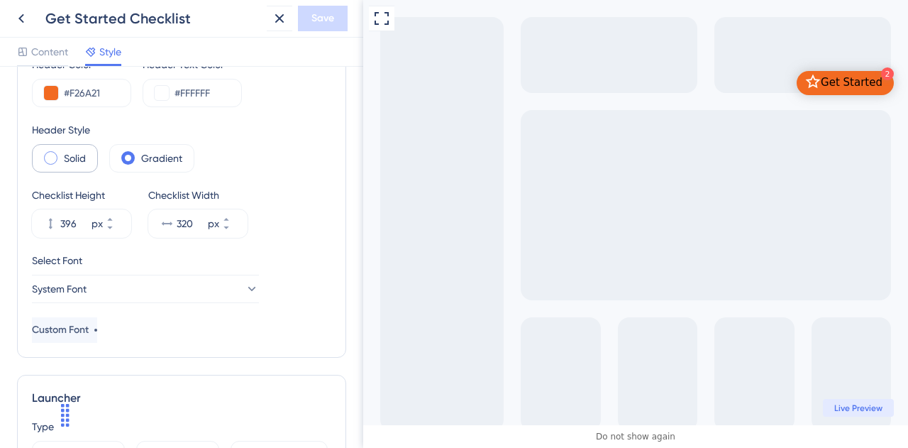
click at [51, 158] on span at bounding box center [50, 157] width 13 height 13
click at [62, 153] on input "radio" at bounding box center [62, 153] width 0 height 0
click at [51, 158] on span at bounding box center [50, 157] width 13 height 13
click at [62, 153] on input "radio" at bounding box center [62, 153] width 0 height 0
click at [138, 153] on div "Gradient" at bounding box center [151, 158] width 85 height 28
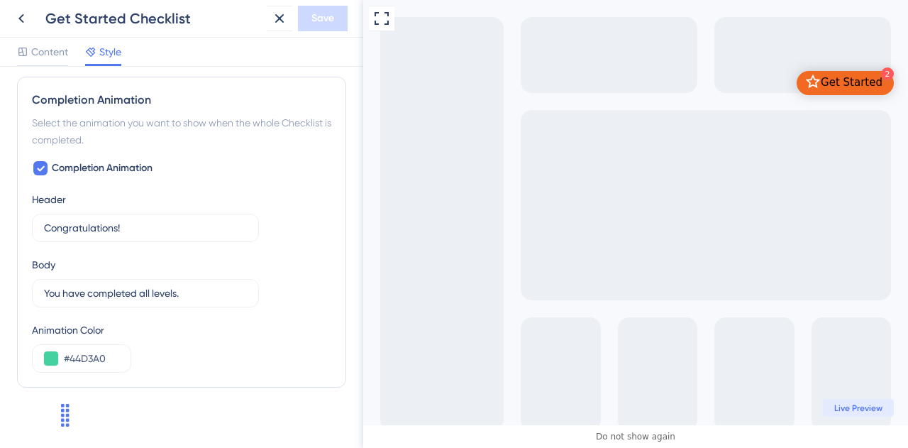
scroll to position [889, 0]
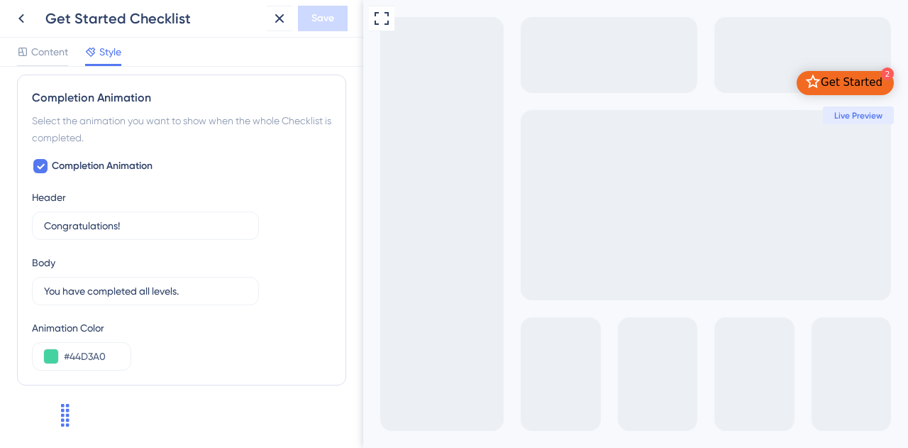
click at [874, 128] on div "Full Screen Preview 2 Get Started Live Preview" at bounding box center [635, 224] width 545 height 448
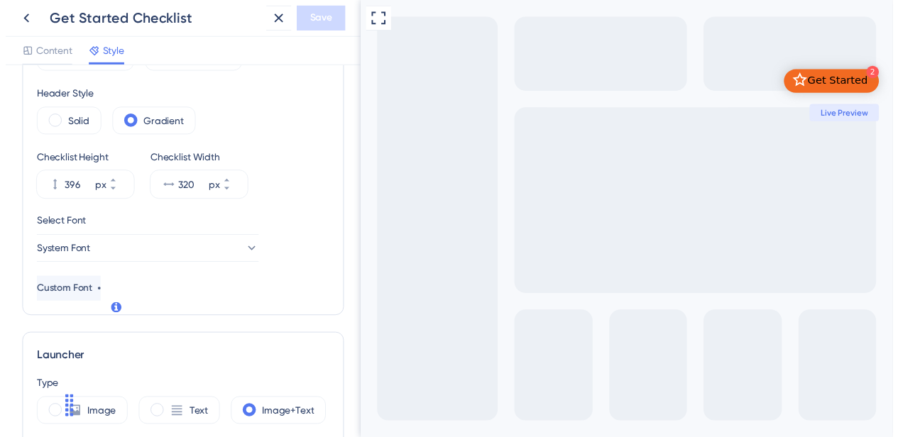
scroll to position [0, 0]
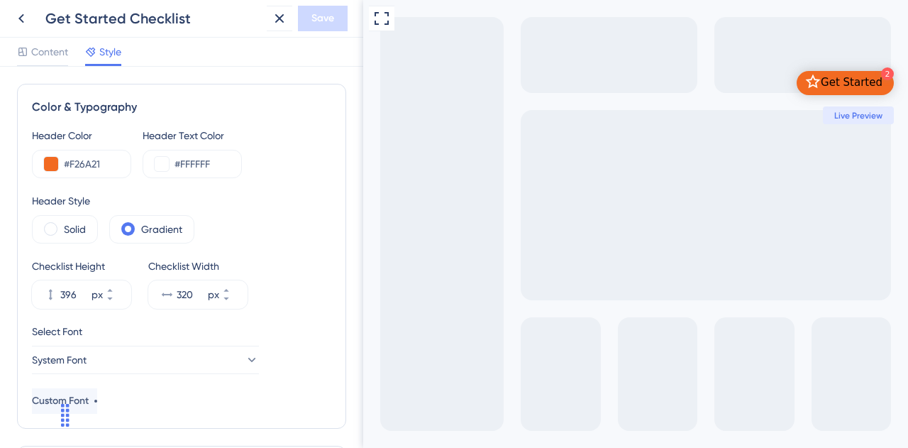
click at [859, 82] on div "Get Started" at bounding box center [852, 83] width 62 height 14
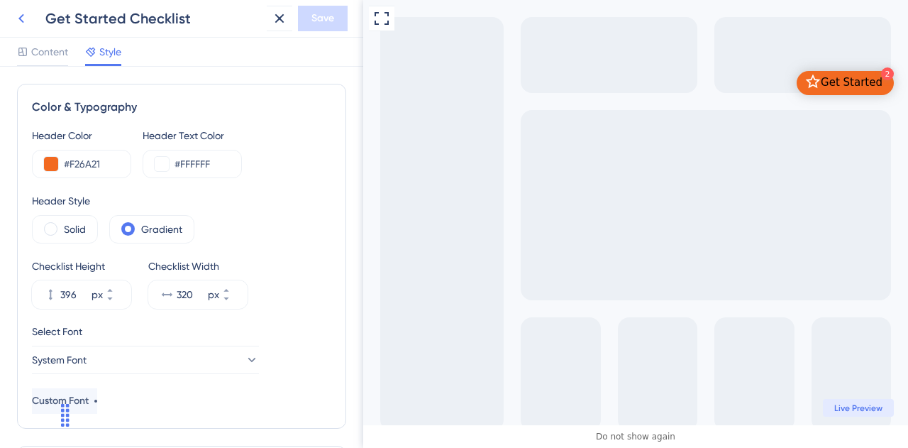
click at [17, 21] on icon at bounding box center [21, 18] width 17 height 17
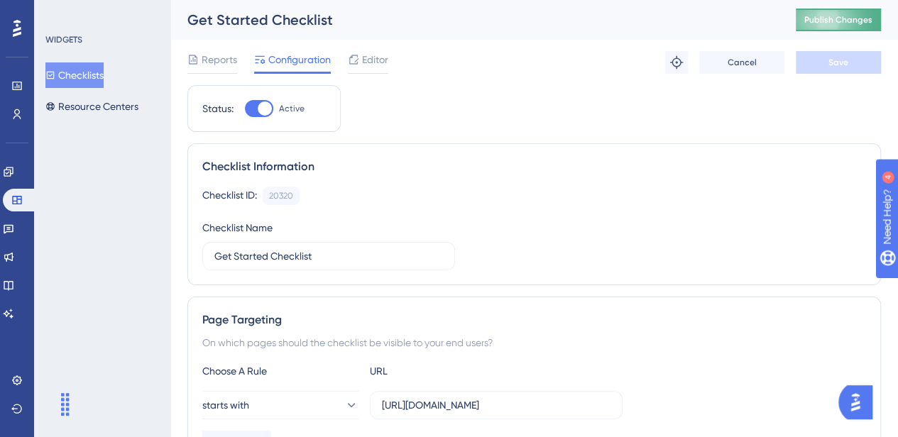
click at [859, 21] on span "Publish Changes" at bounding box center [838, 19] width 68 height 11
click at [14, 169] on icon at bounding box center [8, 171] width 11 height 11
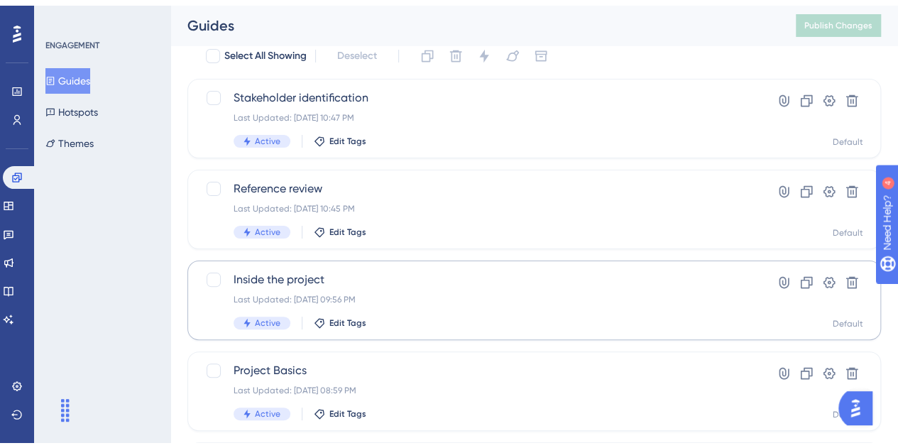
scroll to position [71, 0]
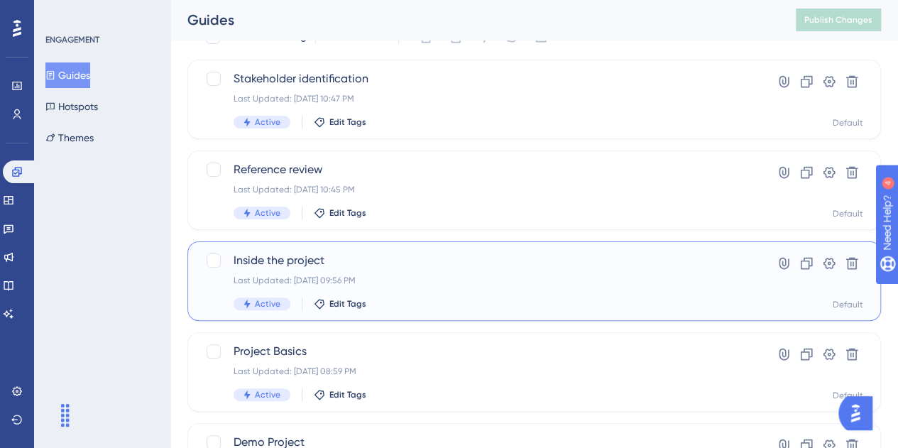
click at [287, 262] on span "Inside the project" at bounding box center [477, 260] width 488 height 17
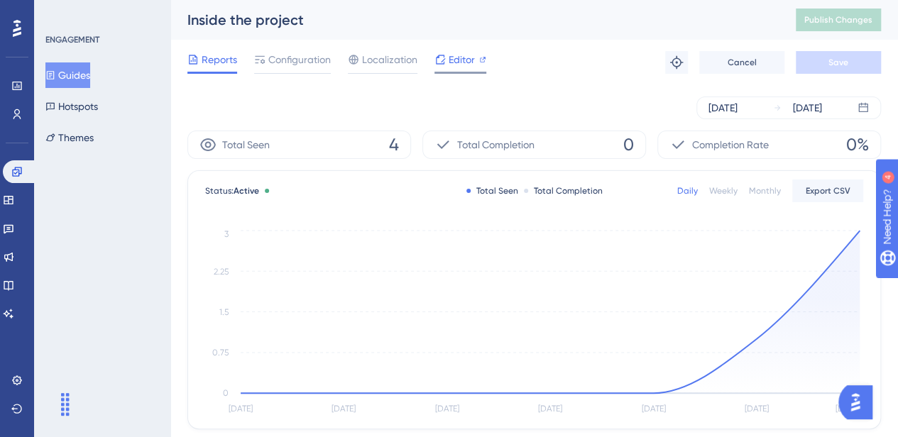
click at [461, 70] on div "Editor" at bounding box center [460, 62] width 52 height 23
click at [10, 199] on link at bounding box center [8, 200] width 11 height 23
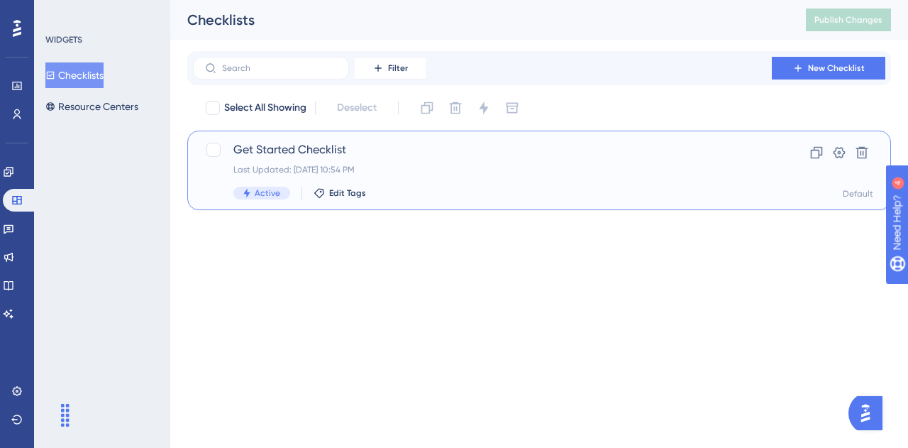
click at [361, 155] on span "Get Started Checklist" at bounding box center [482, 149] width 498 height 17
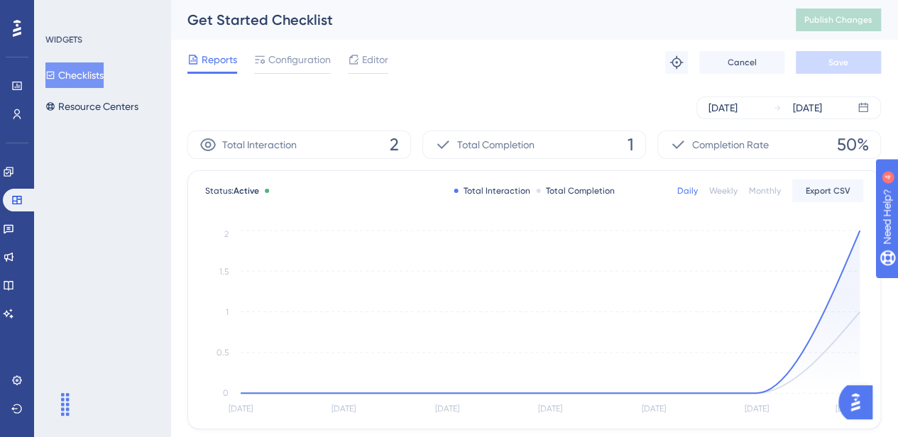
click at [357, 49] on div "Reports Configuration Editor Troubleshoot Cancel Save" at bounding box center [533, 62] width 693 height 45
click at [374, 63] on span "Editor" at bounding box center [375, 59] width 26 height 17
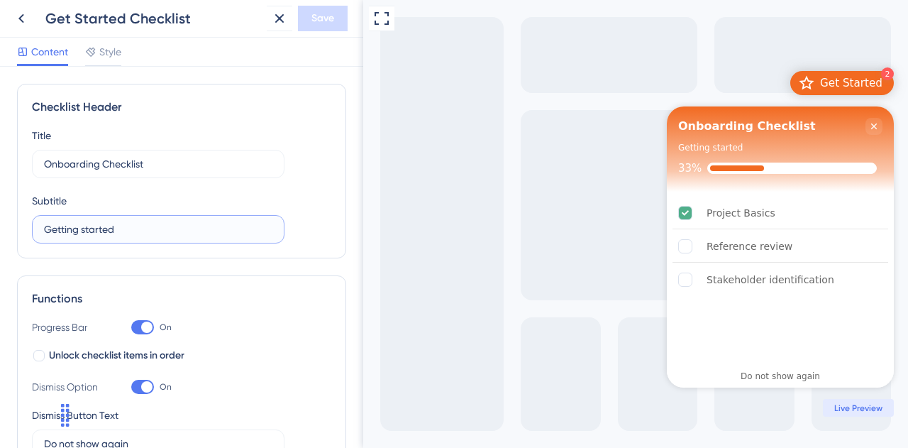
click at [145, 227] on input "Getting started" at bounding box center [158, 229] width 229 height 16
type input "Take a Tour"
click at [297, 210] on div "Title Onboarding Checklist Subtitle Take a Tour" at bounding box center [181, 185] width 299 height 116
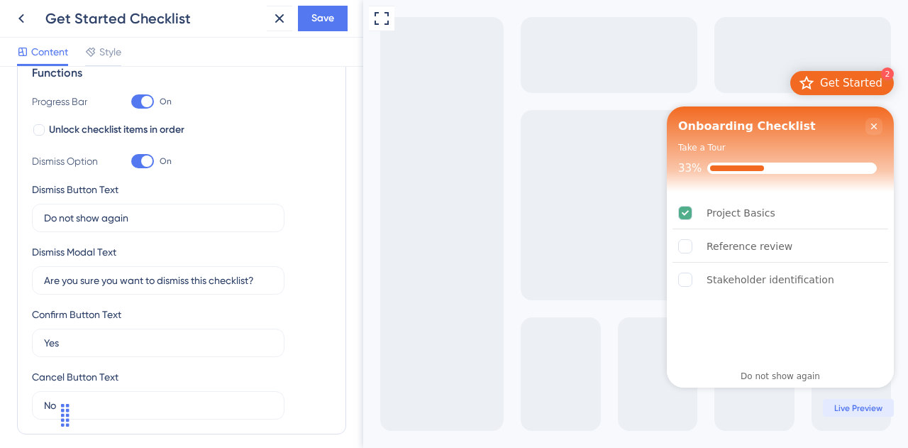
scroll to position [213, 0]
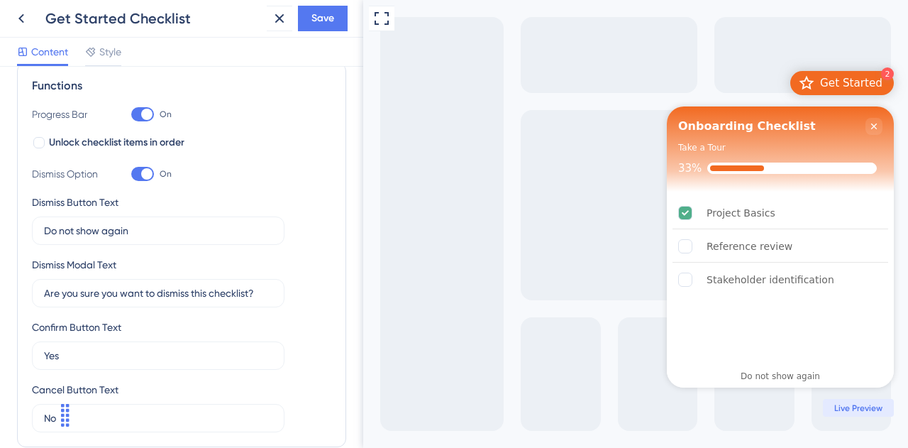
click at [149, 175] on div at bounding box center [146, 173] width 11 height 11
click at [131, 175] on input "On" at bounding box center [131, 174] width 1 height 1
checkbox input "false"
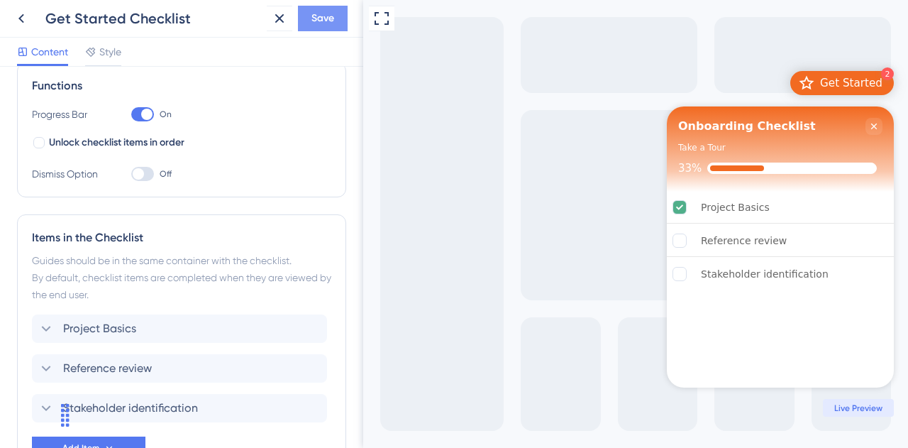
click at [318, 18] on span "Save" at bounding box center [323, 18] width 23 height 17
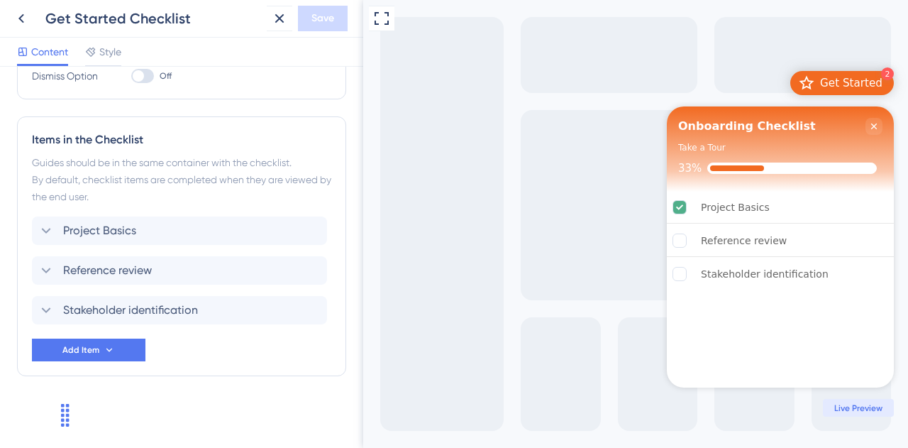
scroll to position [0, 0]
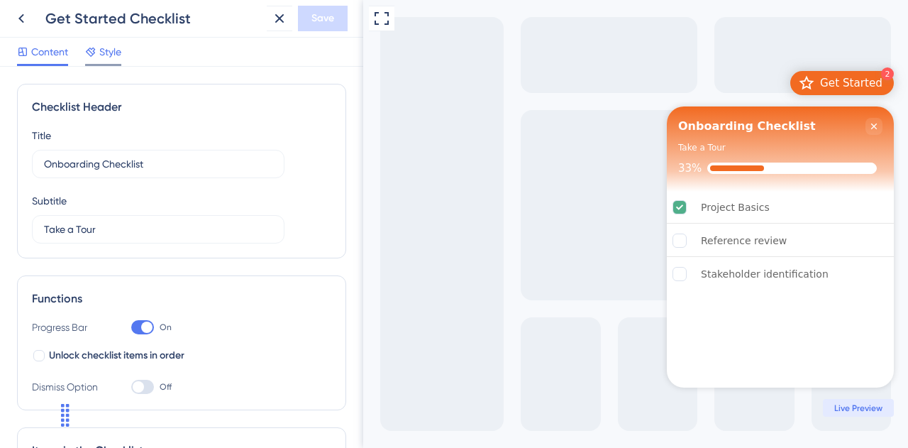
click at [121, 52] on span "Style" at bounding box center [110, 51] width 22 height 17
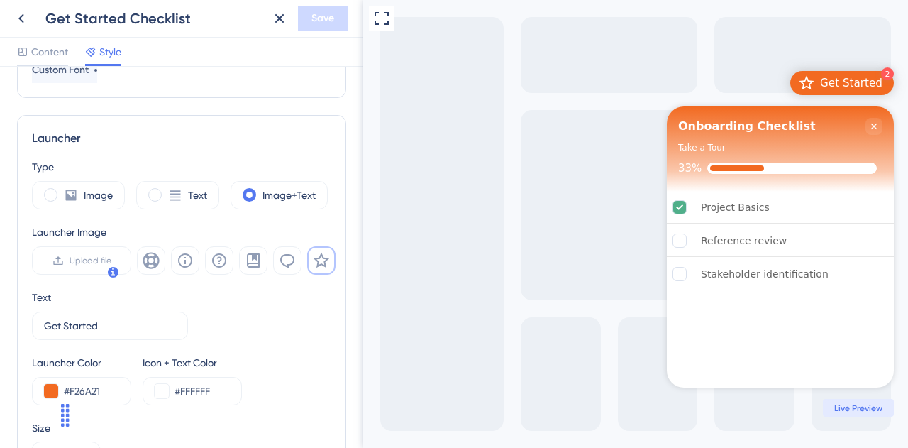
scroll to position [355, 0]
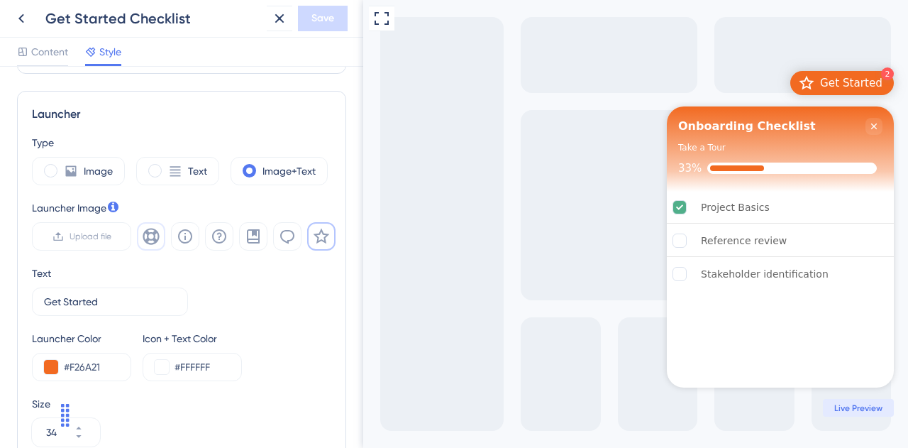
click at [148, 237] on icon at bounding box center [151, 236] width 16 height 16
click at [325, 234] on icon at bounding box center [321, 236] width 17 height 17
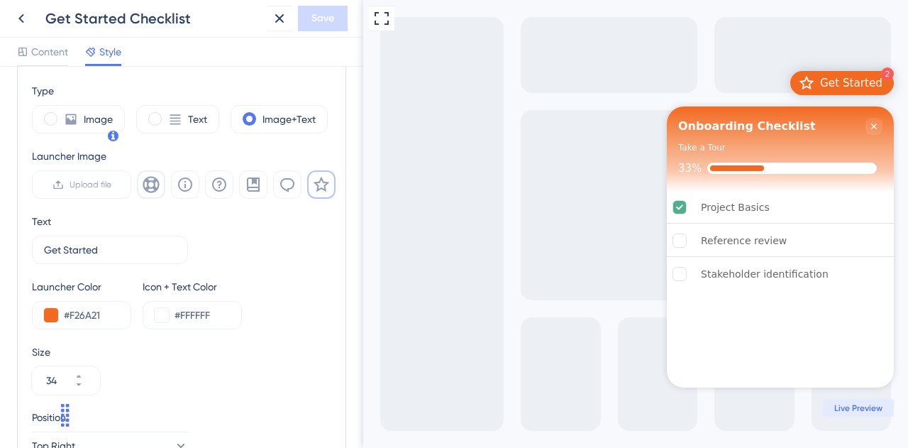
scroll to position [426, 0]
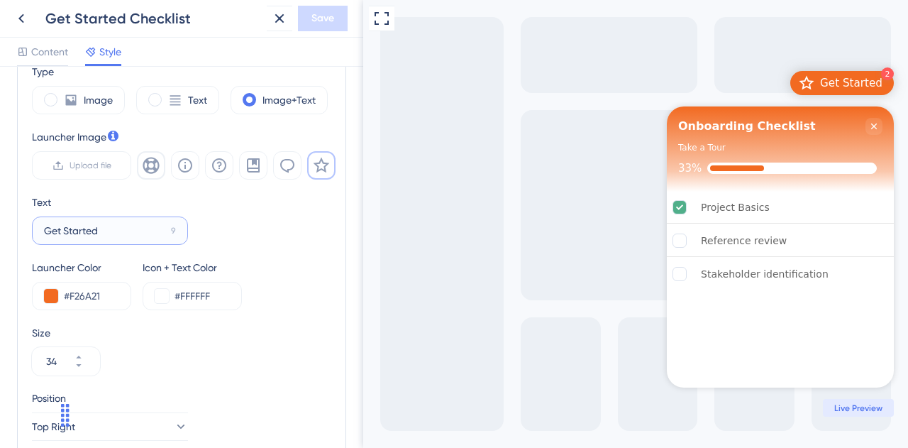
click at [121, 231] on input "Get Started" at bounding box center [104, 231] width 121 height 16
type input "T"
type input "TAKE A TOUR"
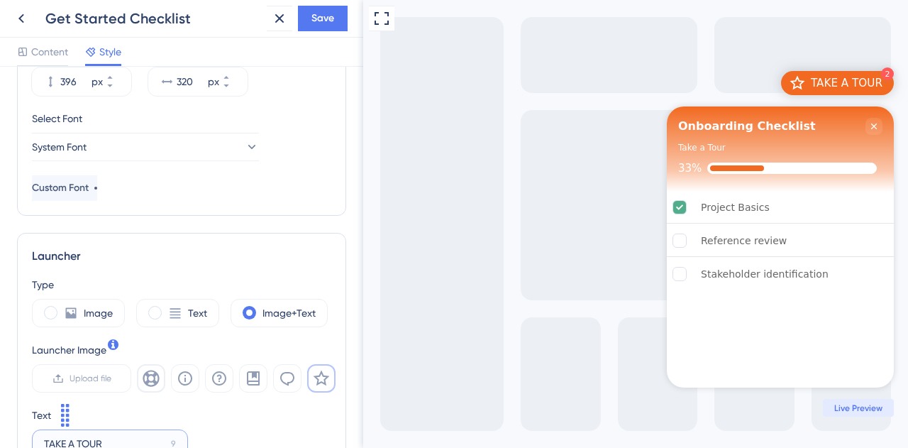
scroll to position [355, 0]
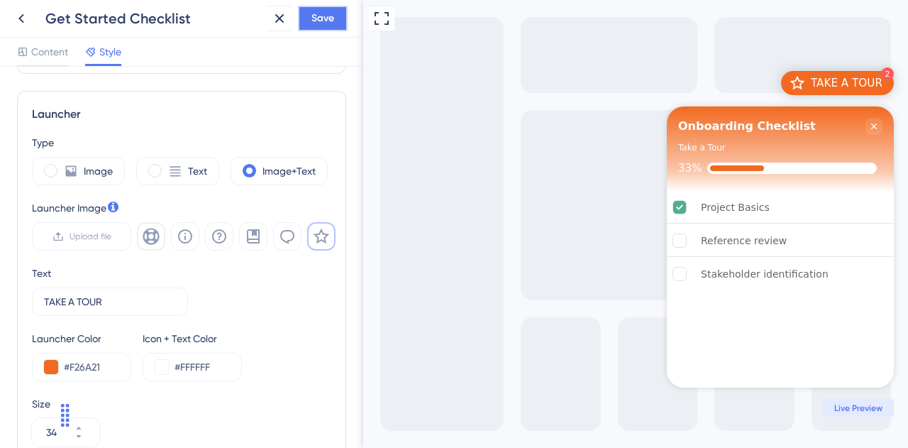
click at [328, 23] on span "Save" at bounding box center [323, 18] width 23 height 17
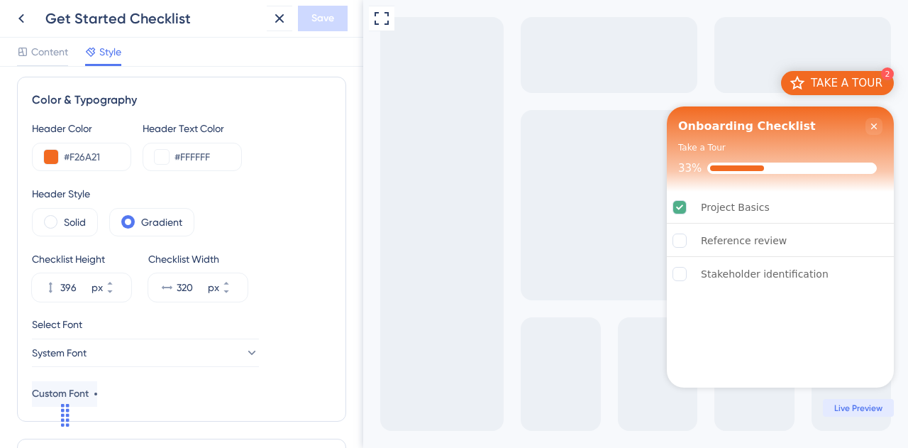
scroll to position [0, 0]
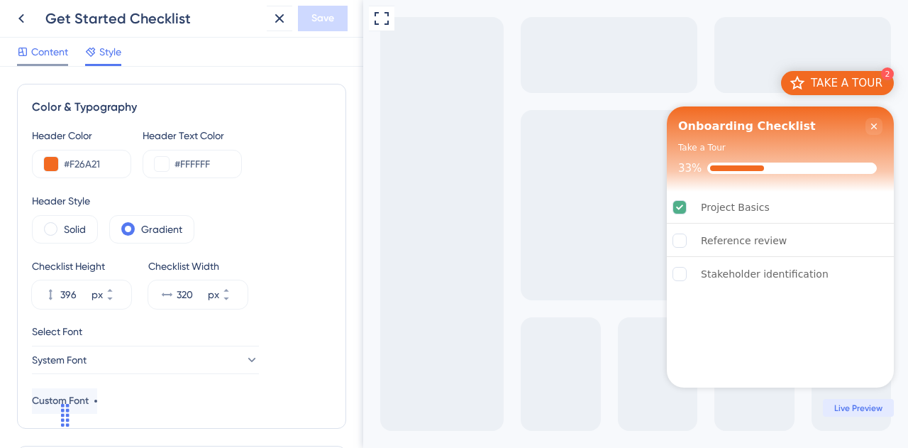
click at [49, 55] on span "Content" at bounding box center [49, 51] width 37 height 17
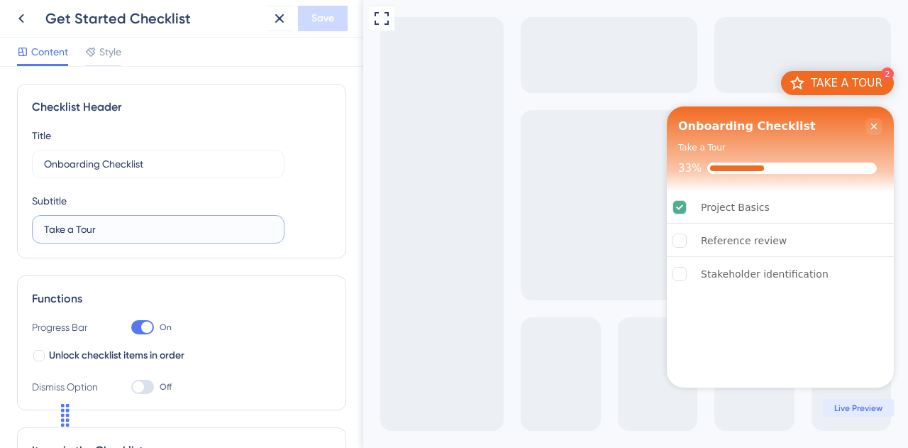
click at [162, 221] on input "Take a Tour" at bounding box center [158, 229] width 229 height 16
type input "Get Started"
click at [323, 23] on span "Save" at bounding box center [323, 18] width 23 height 17
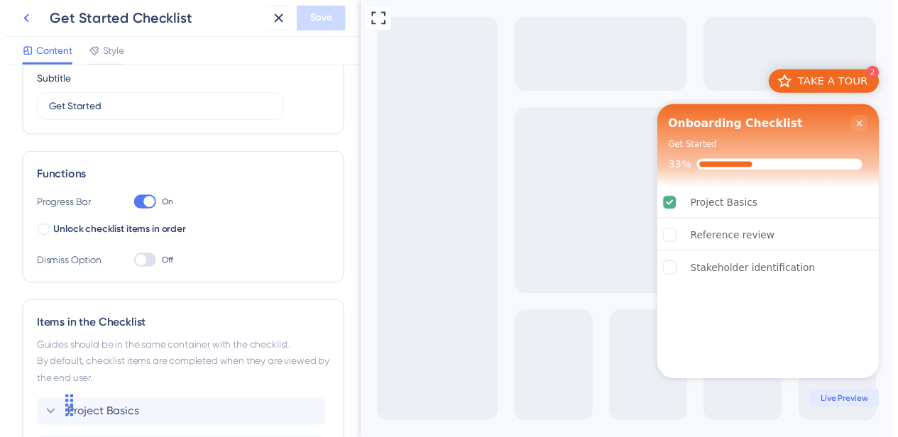
scroll to position [98, 0]
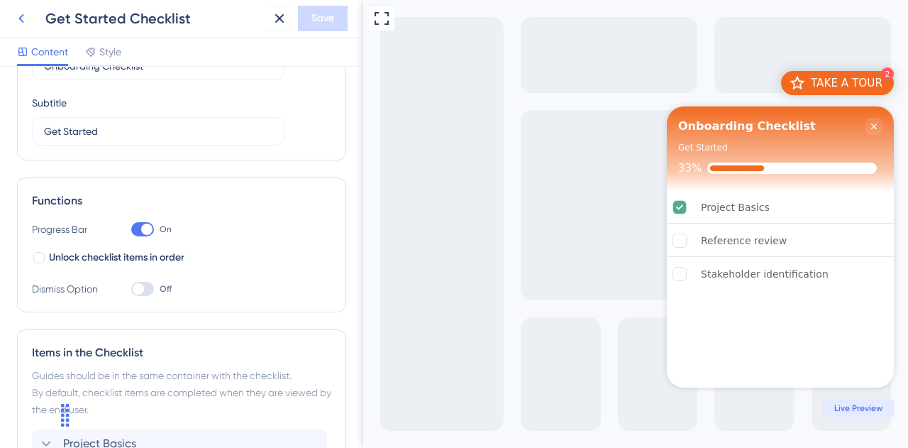
click at [18, 19] on icon at bounding box center [21, 18] width 17 height 17
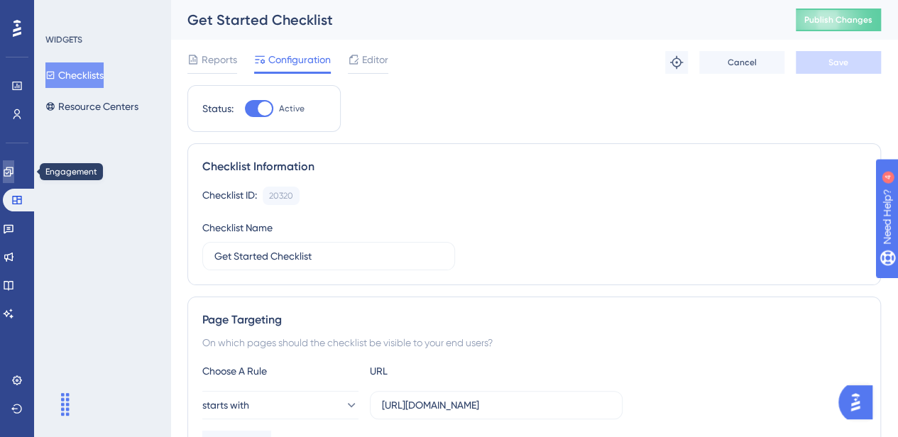
click at [11, 169] on icon at bounding box center [8, 171] width 11 height 11
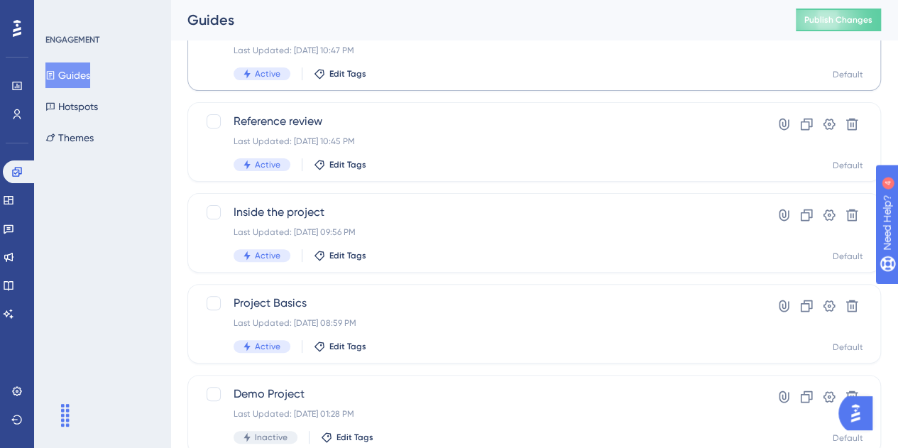
scroll to position [142, 0]
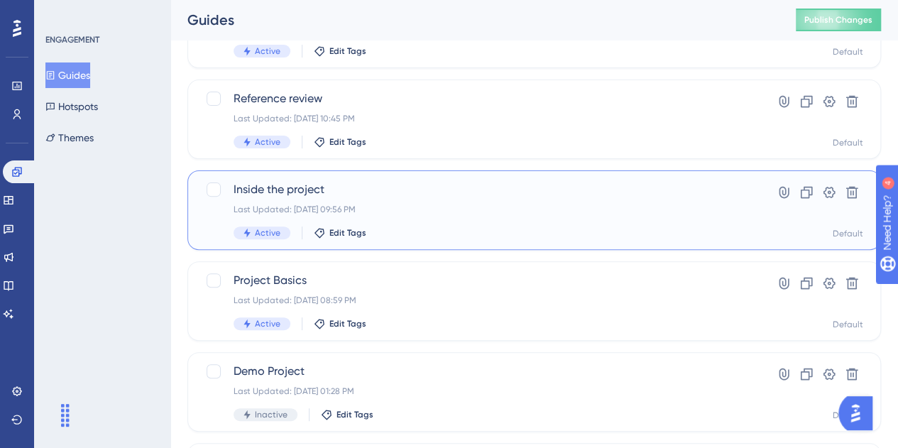
click at [271, 187] on span "Inside the project" at bounding box center [477, 189] width 488 height 17
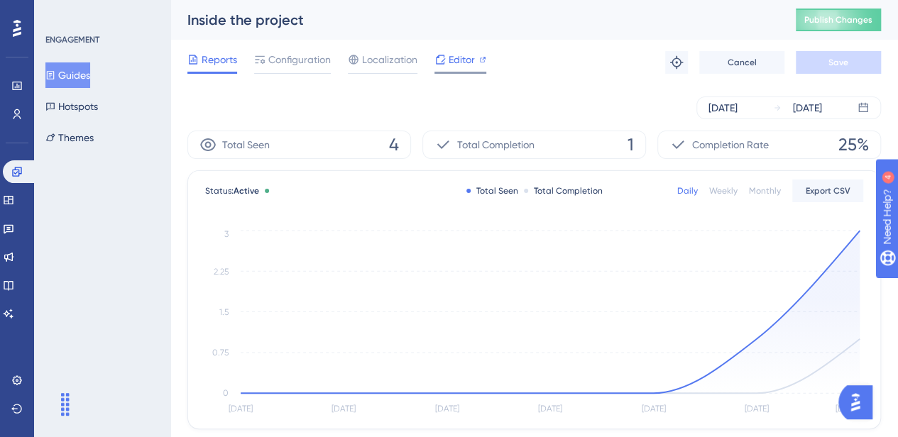
click at [464, 63] on span "Editor" at bounding box center [462, 59] width 26 height 17
click at [475, 62] on div "Editor" at bounding box center [460, 59] width 52 height 17
click at [314, 62] on span "Configuration" at bounding box center [299, 59] width 62 height 17
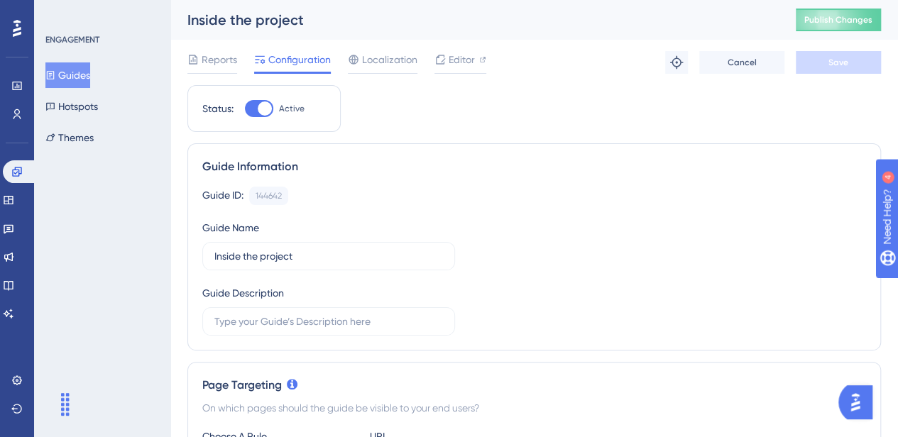
click at [258, 109] on div at bounding box center [265, 108] width 14 height 14
click at [245, 109] on input "Active" at bounding box center [244, 109] width 1 height 1
checkbox input "false"
click at [861, 67] on button "Save" at bounding box center [838, 62] width 85 height 23
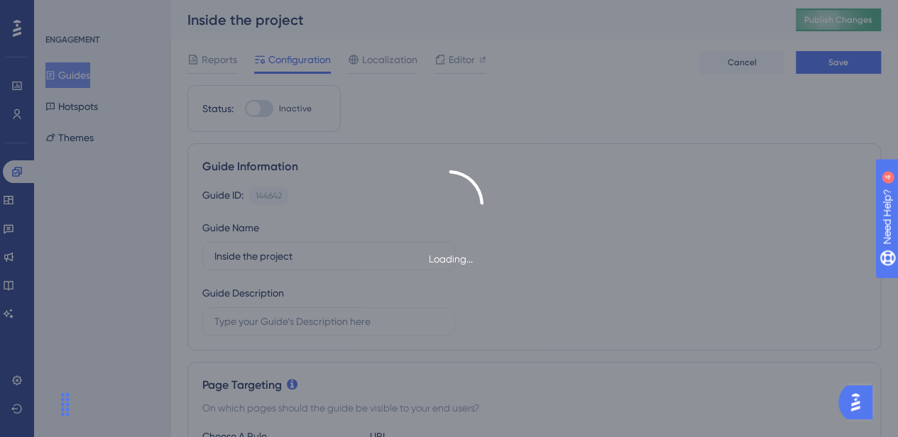
type input "https://impact-dev.ruralsenses.com/projects/67da8afb1f3a0b06d24de097"
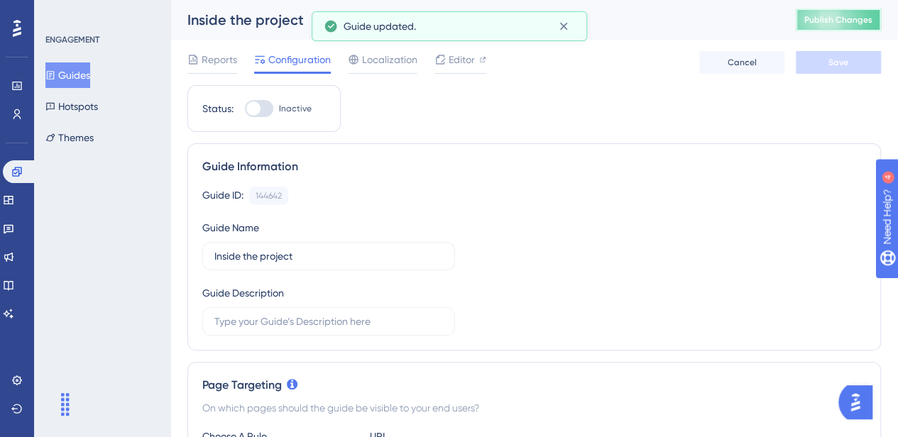
click at [846, 19] on button "Publish Changes" at bounding box center [838, 20] width 85 height 23
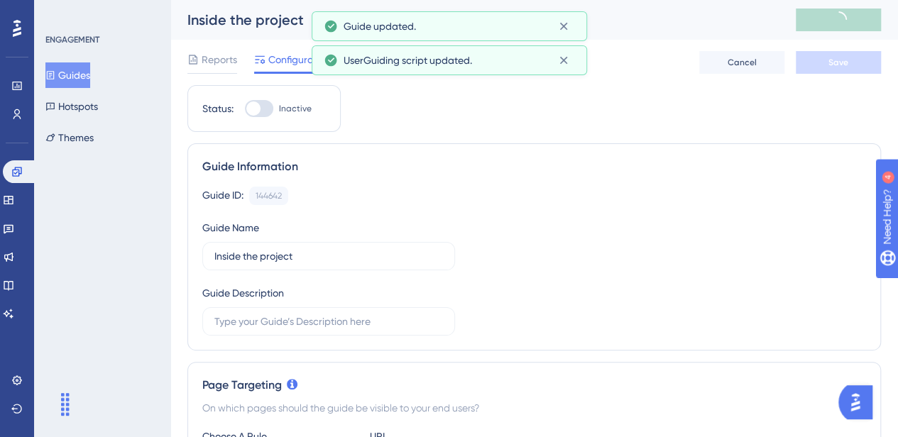
click at [72, 69] on button "Guides" at bounding box center [67, 75] width 45 height 26
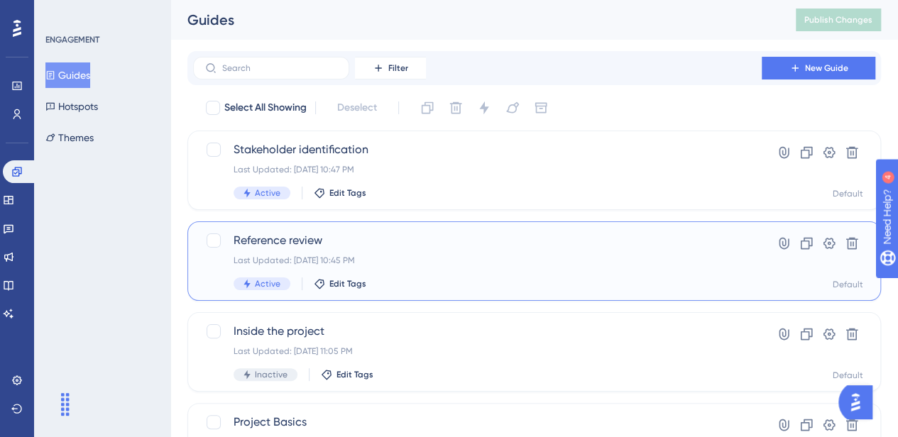
click at [282, 233] on span "Reference review" at bounding box center [477, 240] width 488 height 17
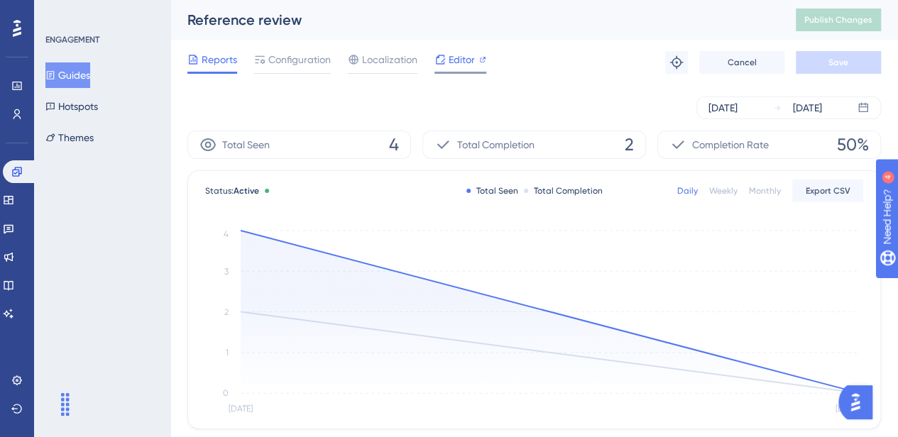
click at [458, 58] on span "Editor" at bounding box center [462, 59] width 26 height 17
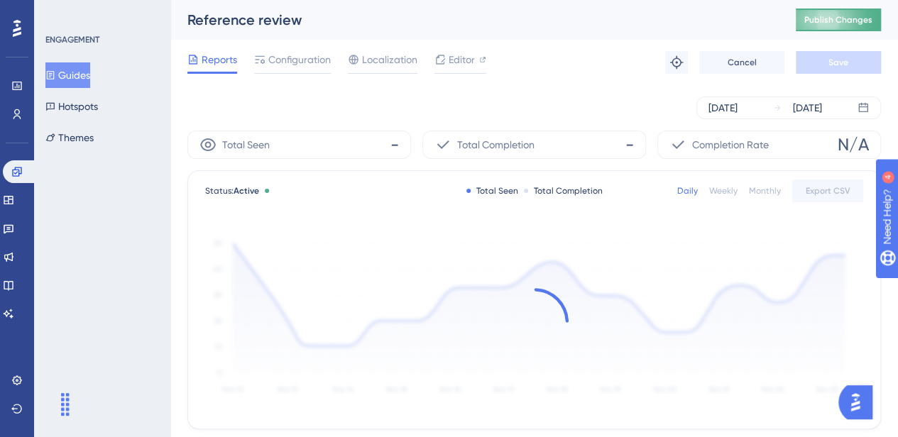
click at [833, 13] on button "Publish Changes" at bounding box center [838, 20] width 85 height 23
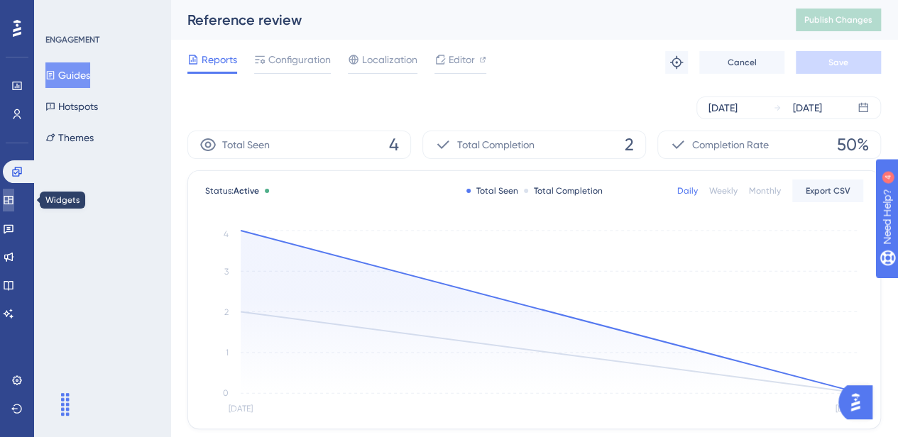
click at [13, 197] on icon at bounding box center [8, 199] width 11 height 11
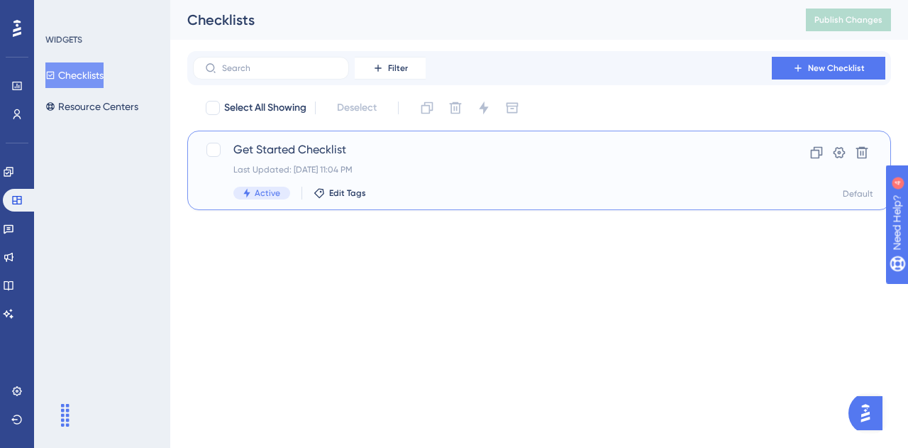
click at [303, 143] on span "Get Started Checklist" at bounding box center [482, 149] width 498 height 17
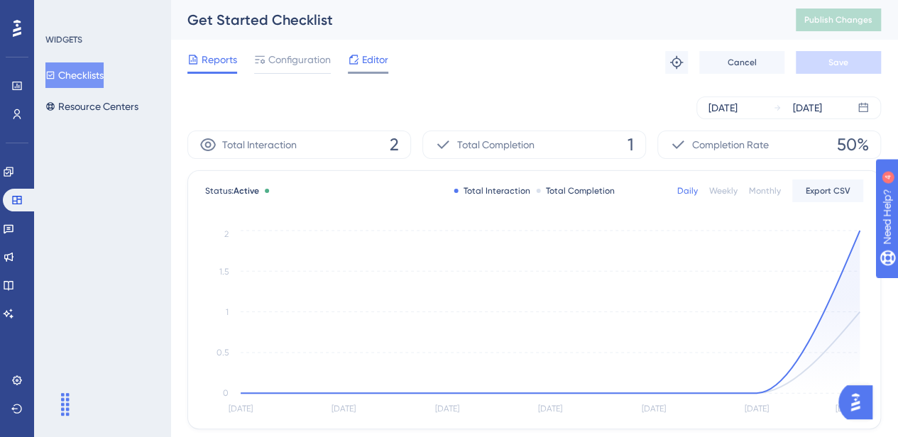
click at [378, 62] on span "Editor" at bounding box center [375, 59] width 26 height 17
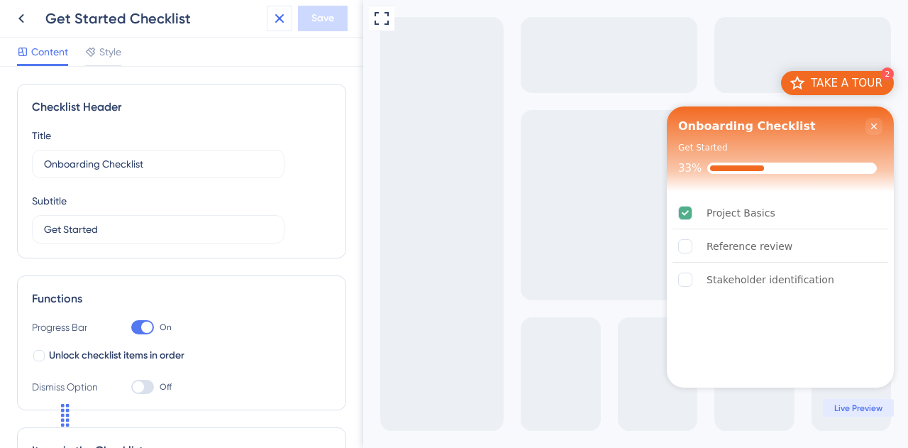
click at [275, 19] on icon at bounding box center [279, 18] width 17 height 17
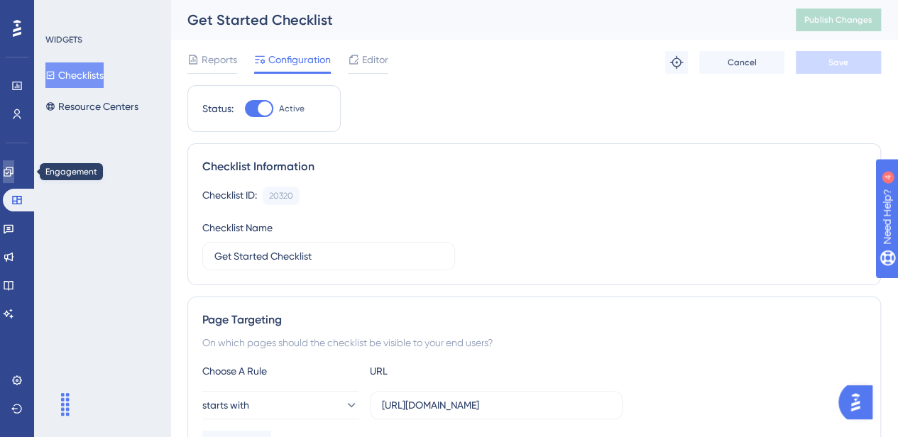
click at [13, 163] on link at bounding box center [8, 171] width 11 height 23
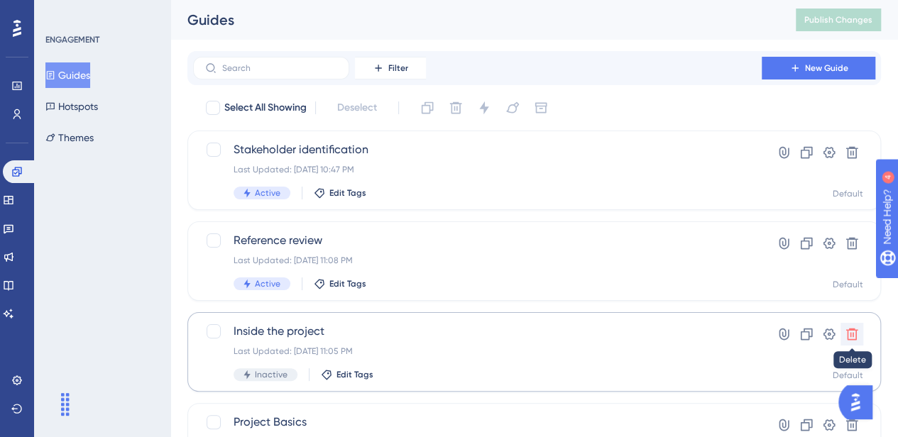
click at [850, 332] on icon at bounding box center [852, 334] width 14 height 14
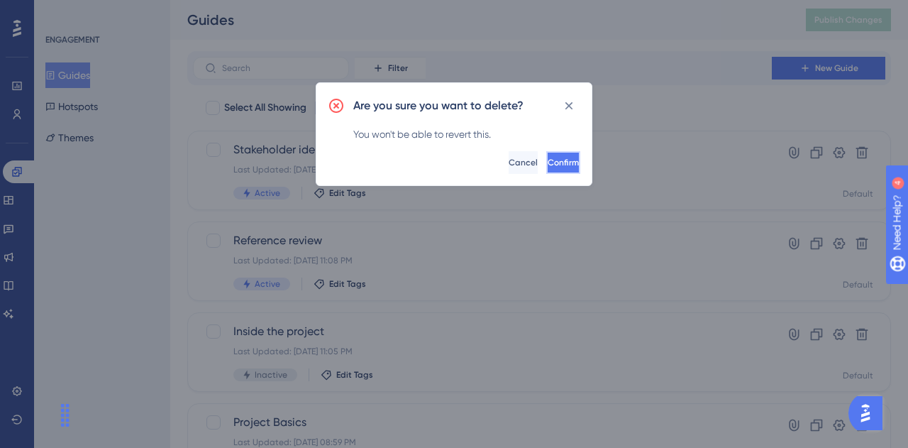
click at [554, 163] on span "Confirm" at bounding box center [563, 162] width 31 height 11
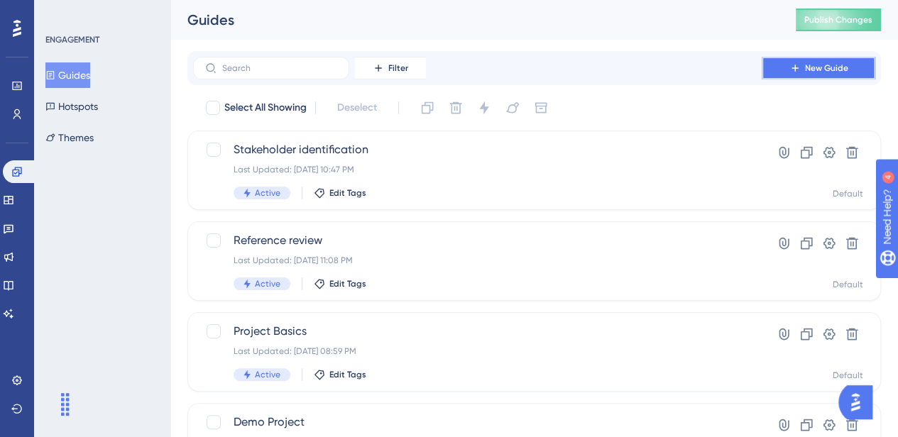
click at [794, 70] on icon at bounding box center [794, 68] width 6 height 6
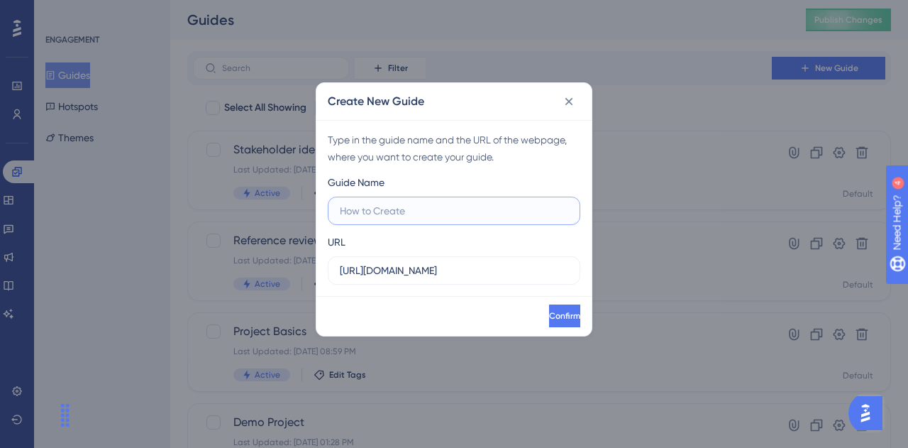
paste input "Theory of Change creation"
type input "Theory of Change creation"
click at [436, 279] on label "https://impact-dev.ruralsenses.com" at bounding box center [454, 270] width 253 height 28
click at [436, 278] on input "https://impact-dev.ruralsenses.com" at bounding box center [454, 271] width 229 height 16
click at [406, 274] on input "https://impact-dev.ruralsenses.com" at bounding box center [454, 271] width 229 height 16
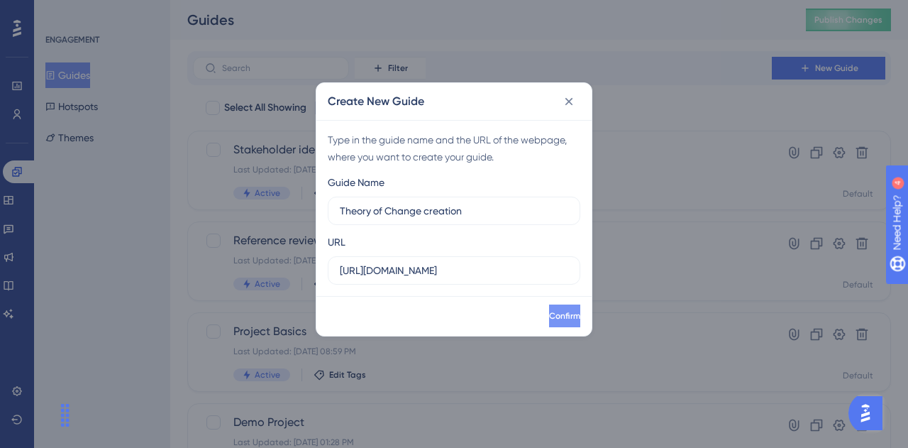
click at [564, 320] on button "Confirm" at bounding box center [564, 315] width 31 height 23
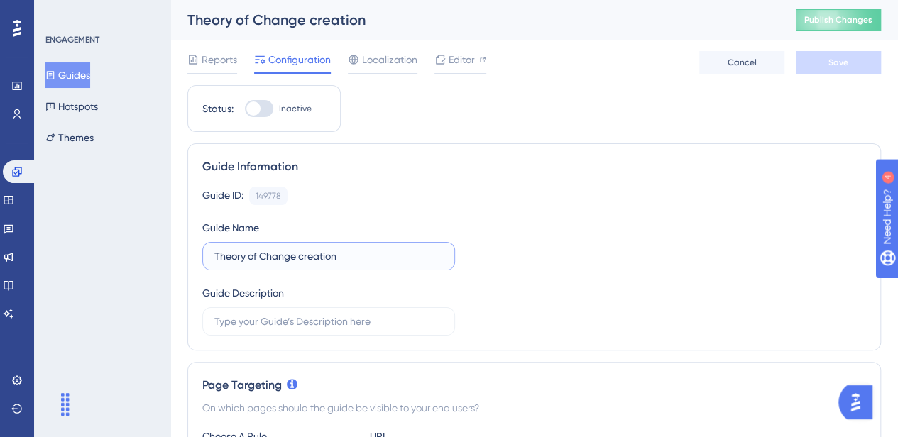
click at [383, 253] on input "Theory of Change creation" at bounding box center [328, 256] width 229 height 16
type input "Impact Tracking - Outputs"
click at [852, 55] on button "Save" at bounding box center [838, 62] width 85 height 23
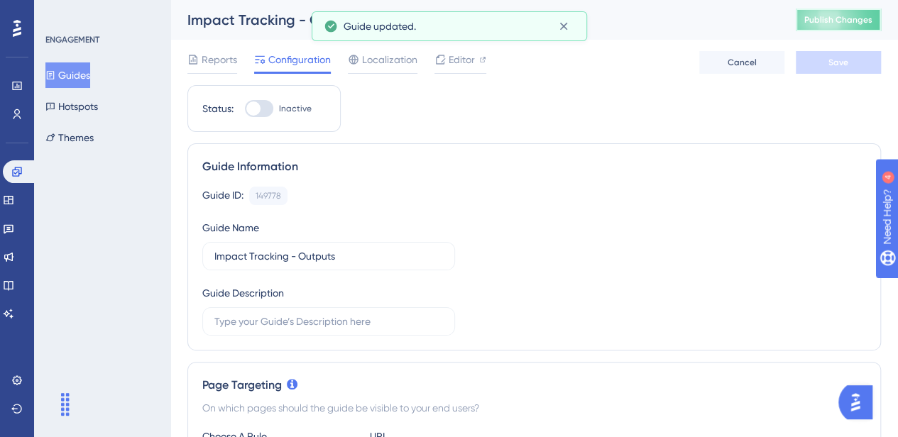
click at [856, 28] on button "Publish Changes" at bounding box center [838, 20] width 85 height 23
click at [471, 57] on span "Editor" at bounding box center [462, 59] width 26 height 17
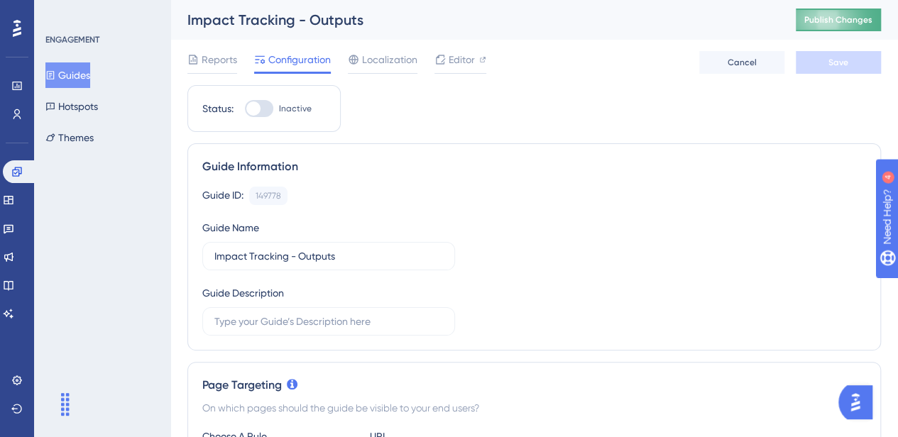
click at [839, 11] on button "Publish Changes" at bounding box center [838, 20] width 85 height 23
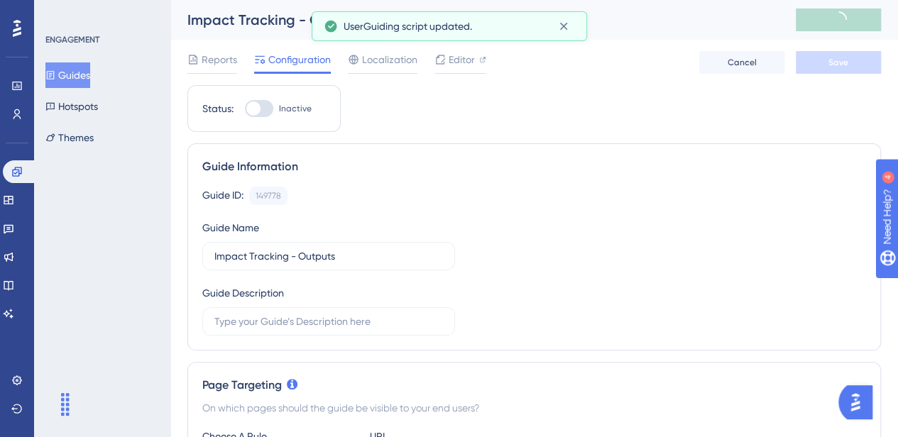
click at [261, 111] on div at bounding box center [259, 108] width 28 height 17
click at [245, 109] on input "Inactive" at bounding box center [244, 109] width 1 height 1
checkbox input "true"
click at [858, 57] on button "Save" at bounding box center [838, 62] width 85 height 23
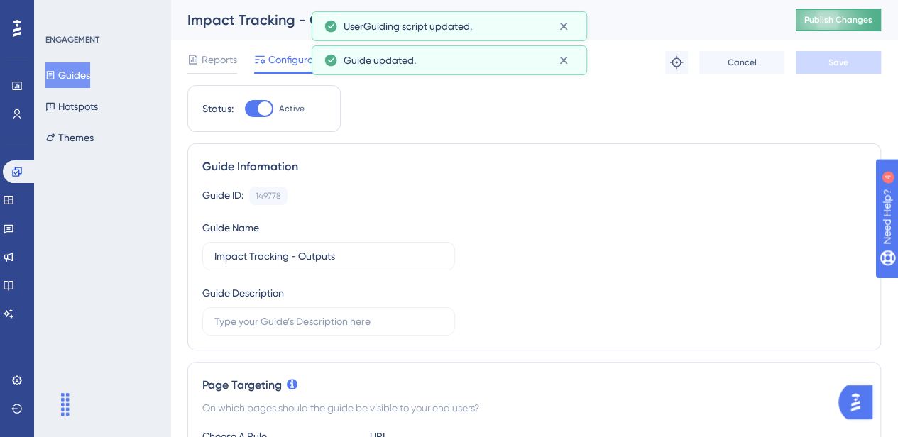
click at [857, 26] on button "Publish Changes" at bounding box center [838, 20] width 85 height 23
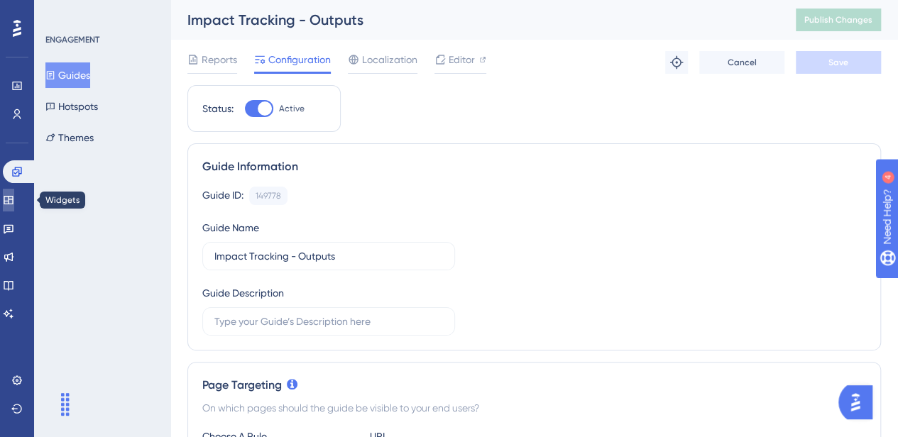
click at [14, 197] on icon at bounding box center [8, 199] width 11 height 11
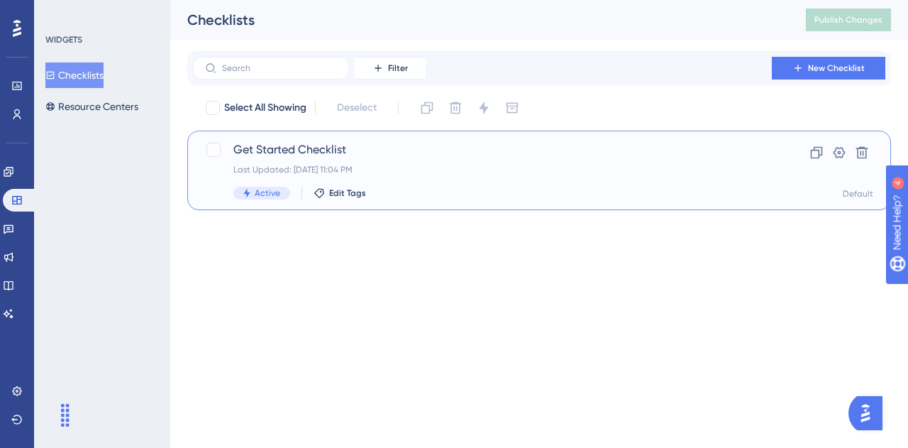
click at [292, 150] on span "Get Started Checklist" at bounding box center [482, 149] width 498 height 17
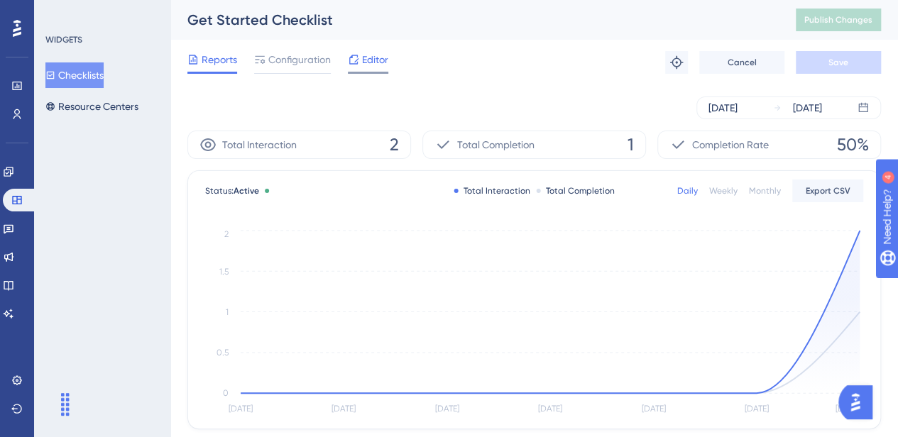
click at [363, 59] on span "Editor" at bounding box center [375, 59] width 26 height 17
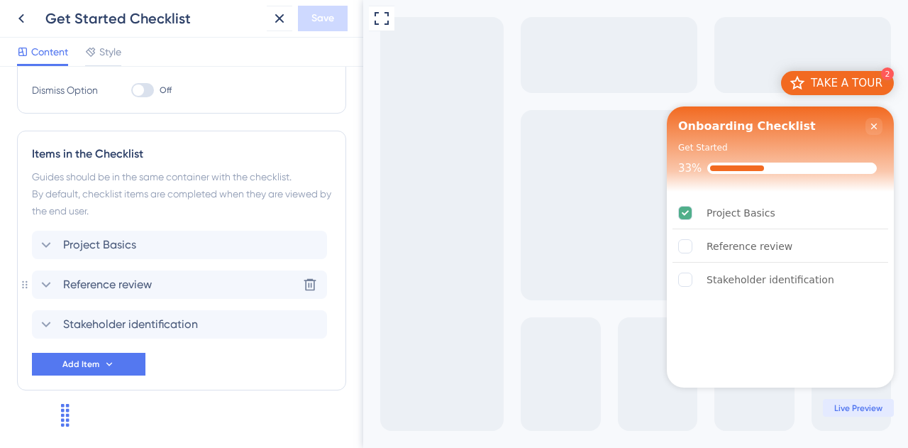
scroll to position [298, 0]
click at [104, 358] on icon at bounding box center [109, 362] width 11 height 11
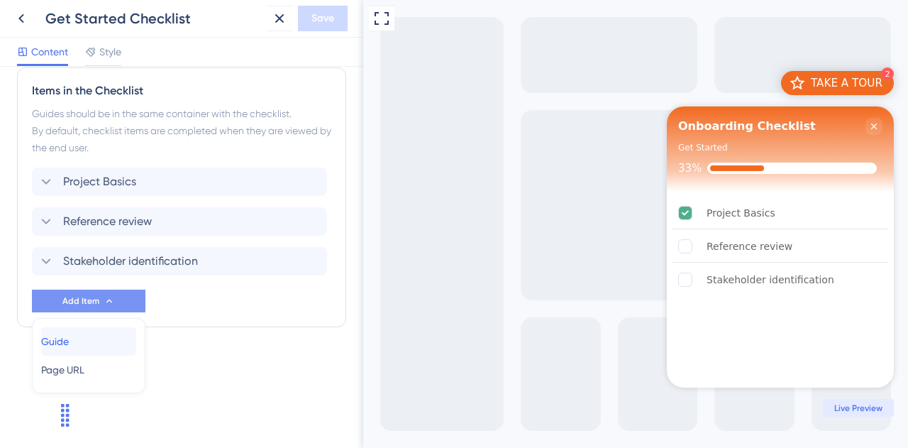
click at [89, 342] on div "Guide Guide" at bounding box center [88, 341] width 95 height 28
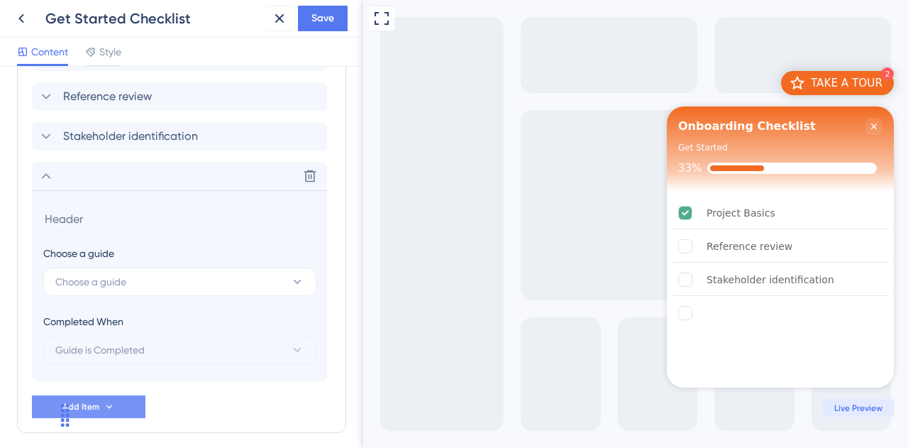
scroll to position [542, 0]
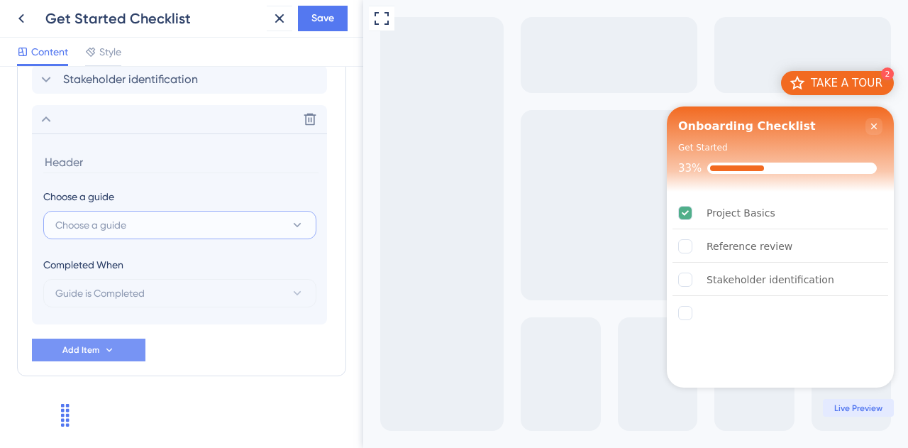
click at [104, 216] on span "Choose a guide" at bounding box center [90, 224] width 71 height 17
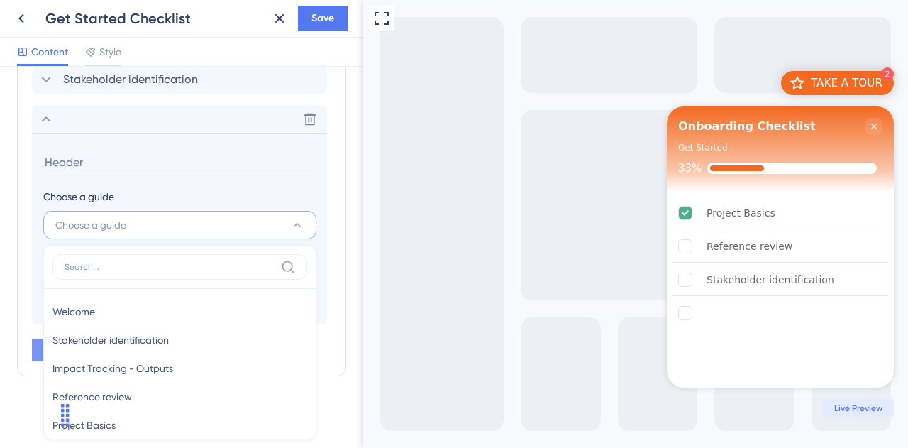
scroll to position [545, 0]
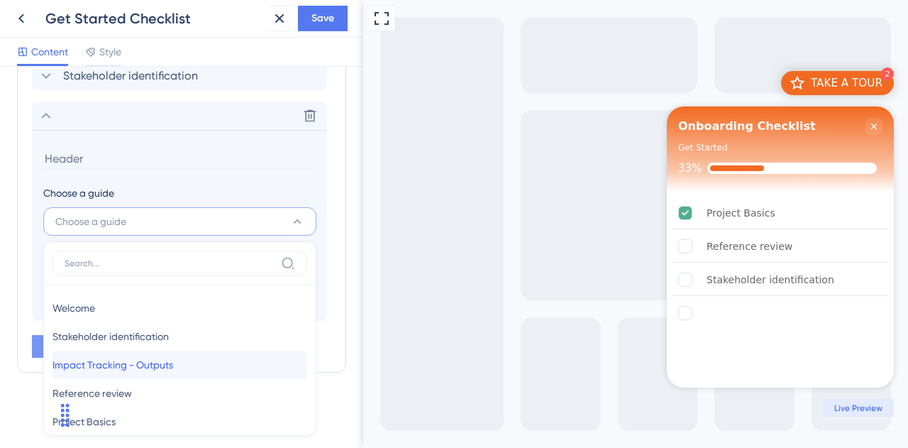
click at [173, 363] on span "Impact Tracking - Outputs" at bounding box center [113, 364] width 121 height 17
type input "Impact Tracking - Outputs"
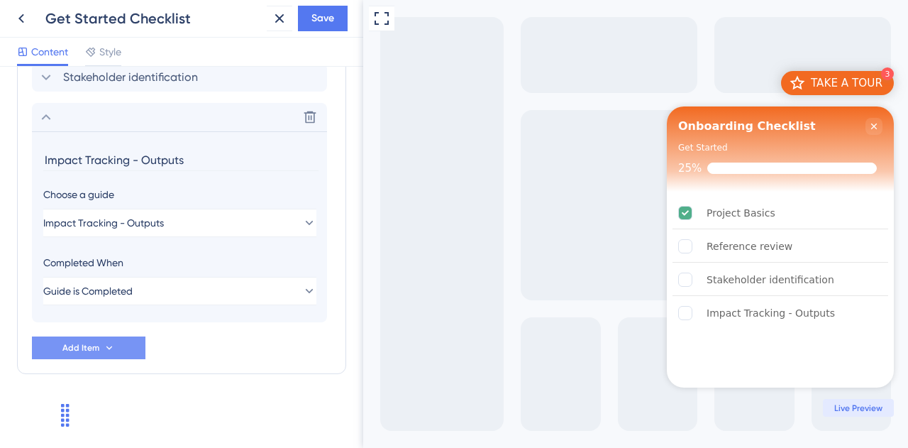
scroll to position [542, 0]
click at [321, 26] on span "Save" at bounding box center [323, 18] width 23 height 17
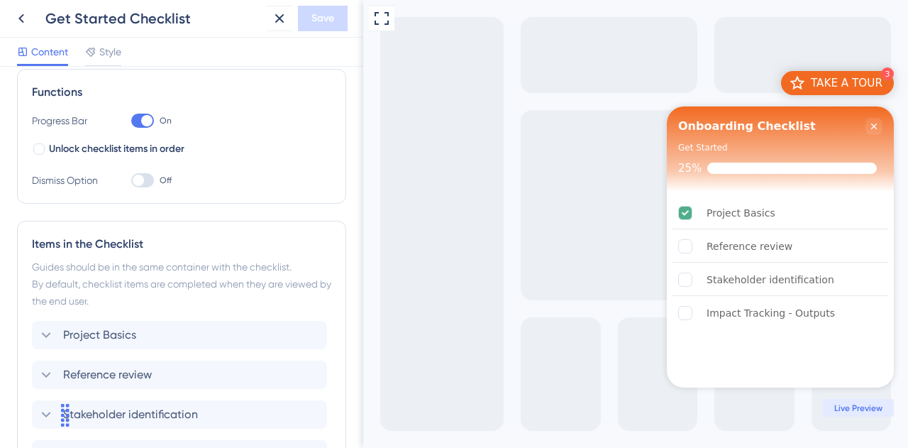
scroll to position [284, 0]
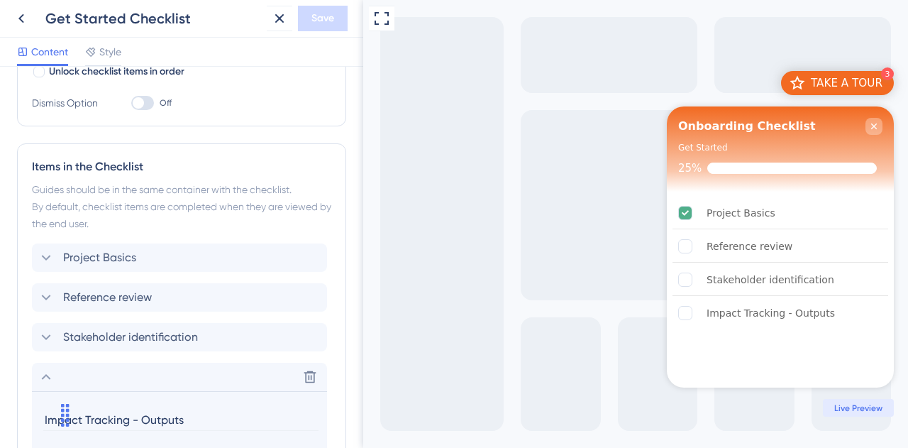
click at [874, 127] on icon "Close Checklist" at bounding box center [874, 126] width 11 height 11
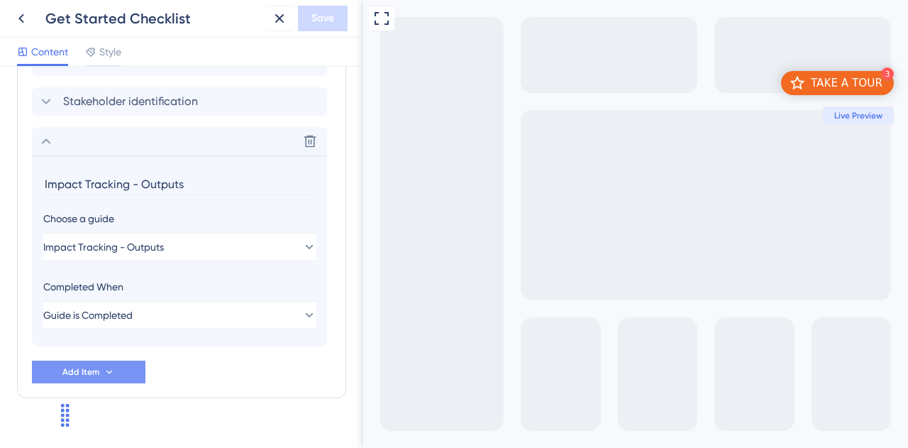
scroll to position [542, 0]
